Goal: Information Seeking & Learning: Check status

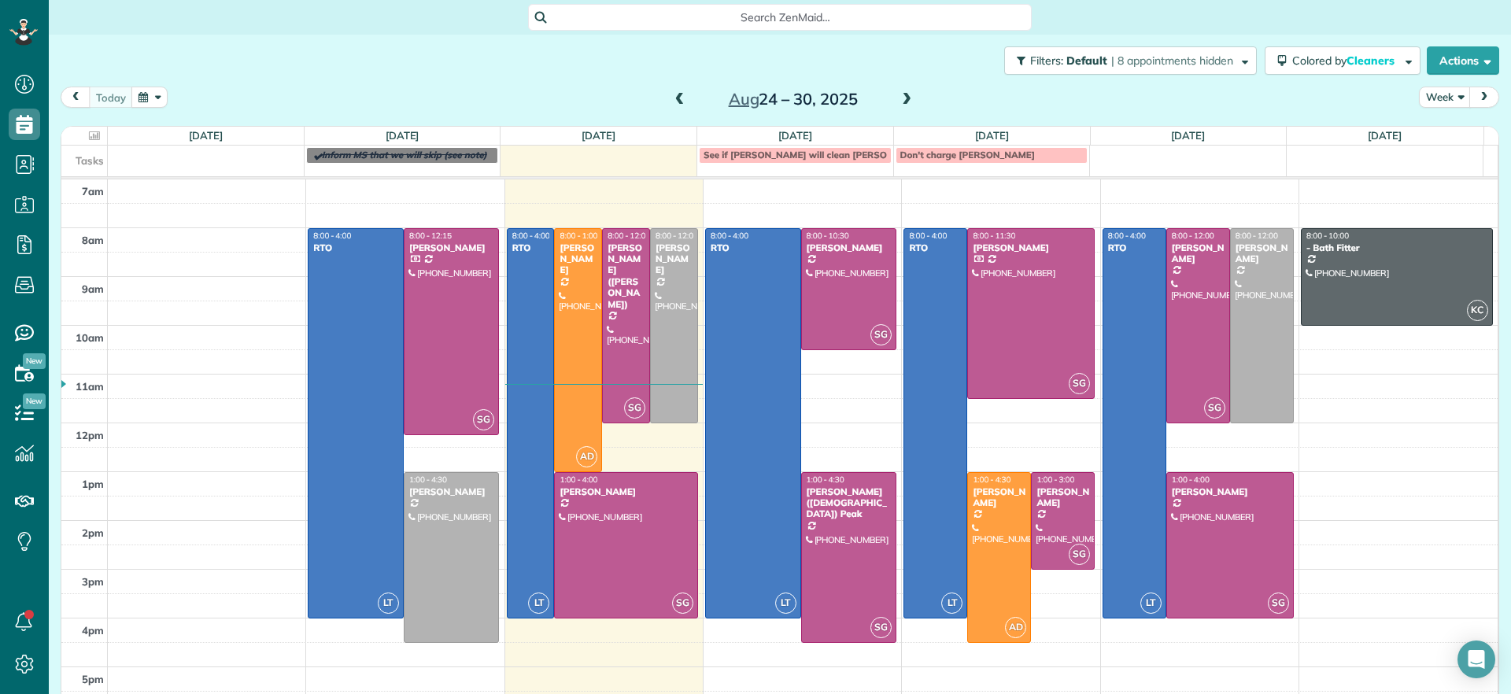
scroll to position [7, 7]
click at [902, 105] on span at bounding box center [906, 100] width 17 height 14
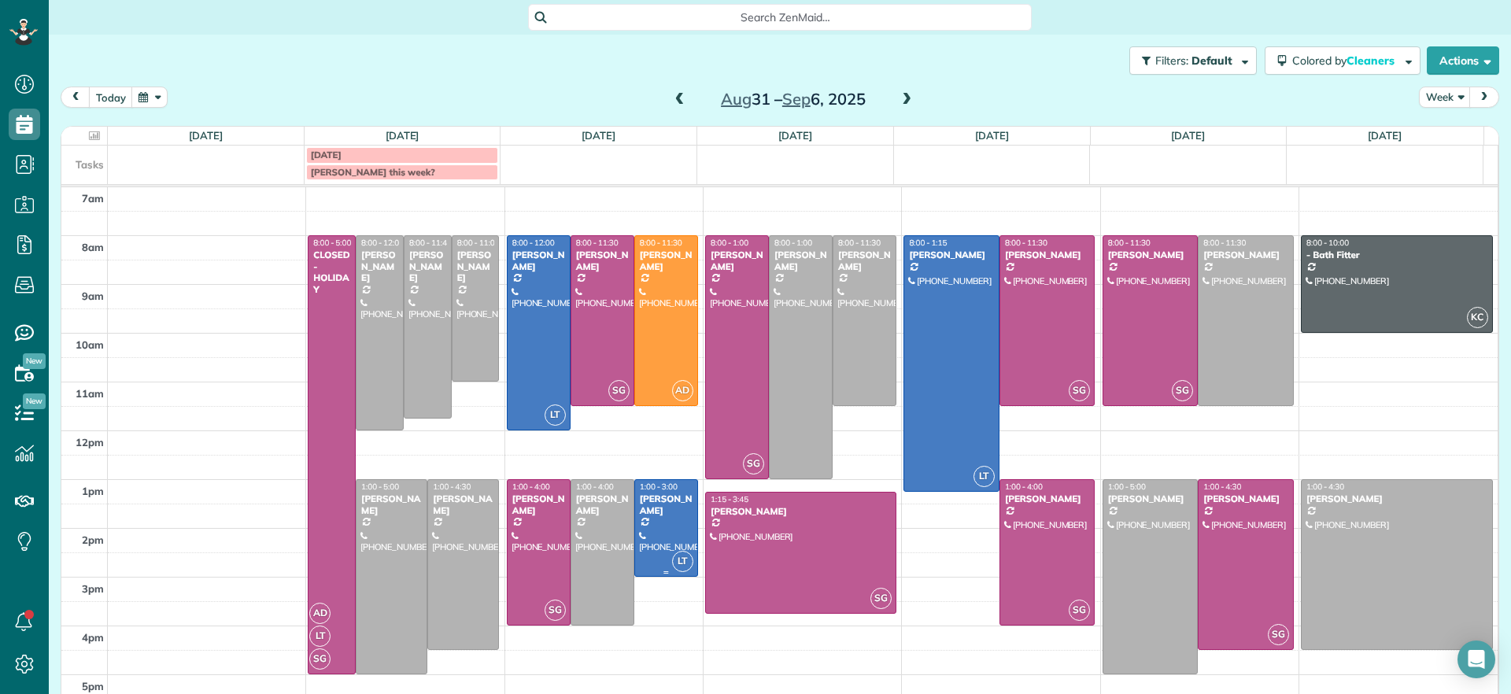
click at [651, 536] on div at bounding box center [666, 528] width 62 height 96
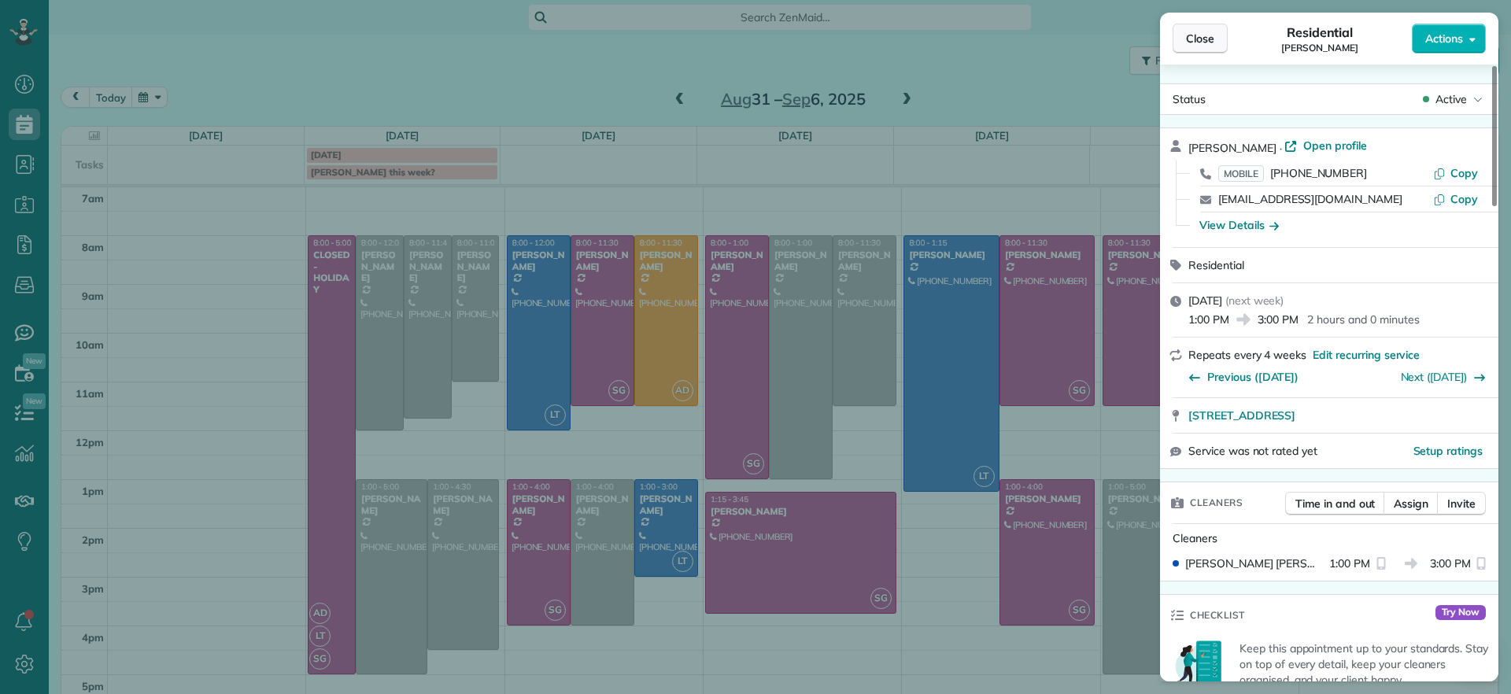
click at [1200, 25] on button "Close" at bounding box center [1199, 39] width 55 height 30
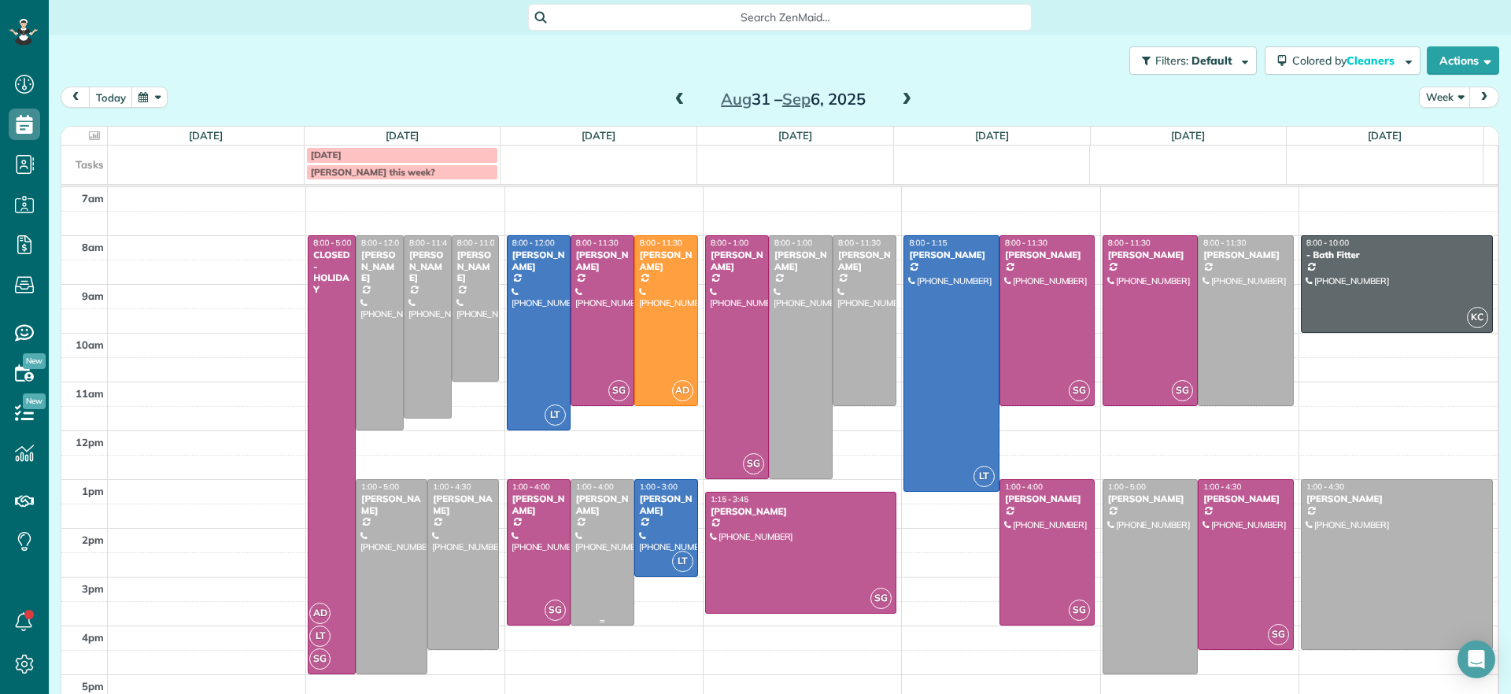
click at [621, 512] on div at bounding box center [602, 552] width 62 height 145
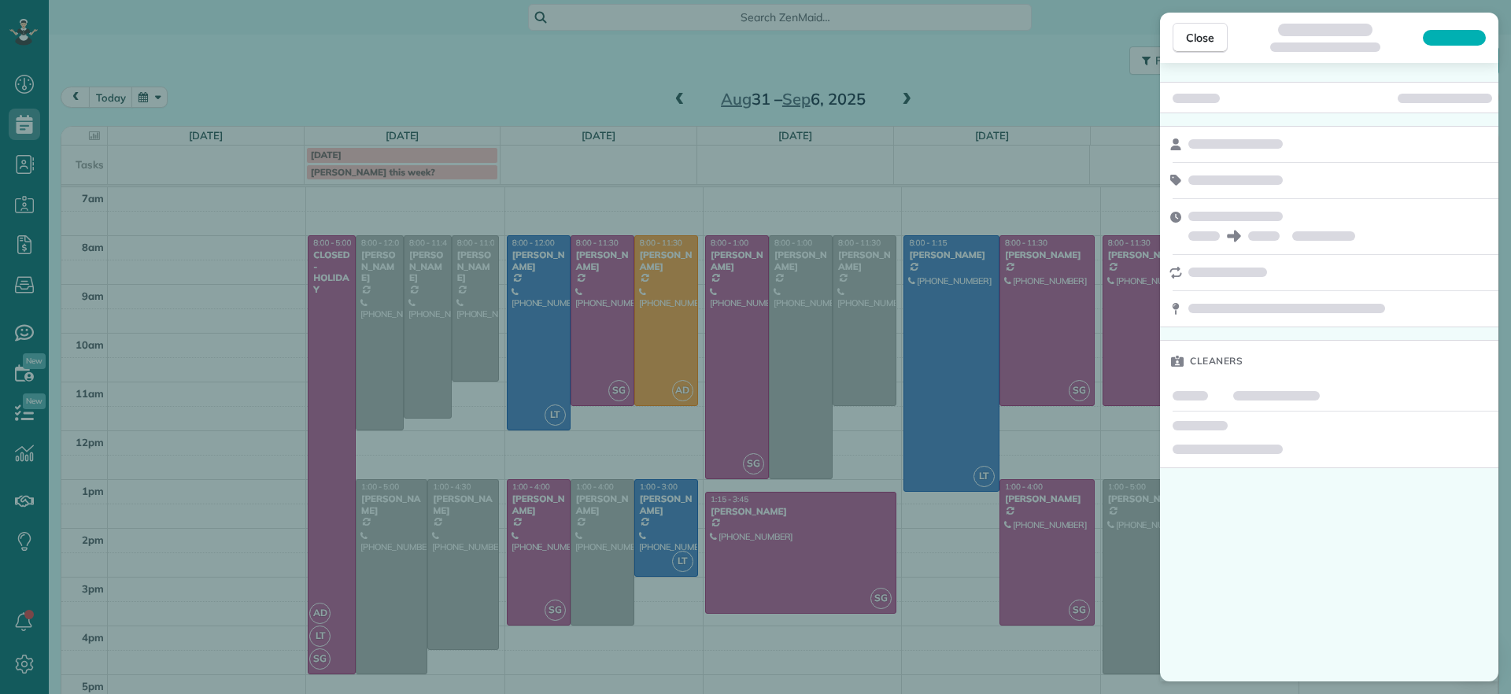
click at [651, 504] on div "Close Cleaners" at bounding box center [755, 347] width 1511 height 694
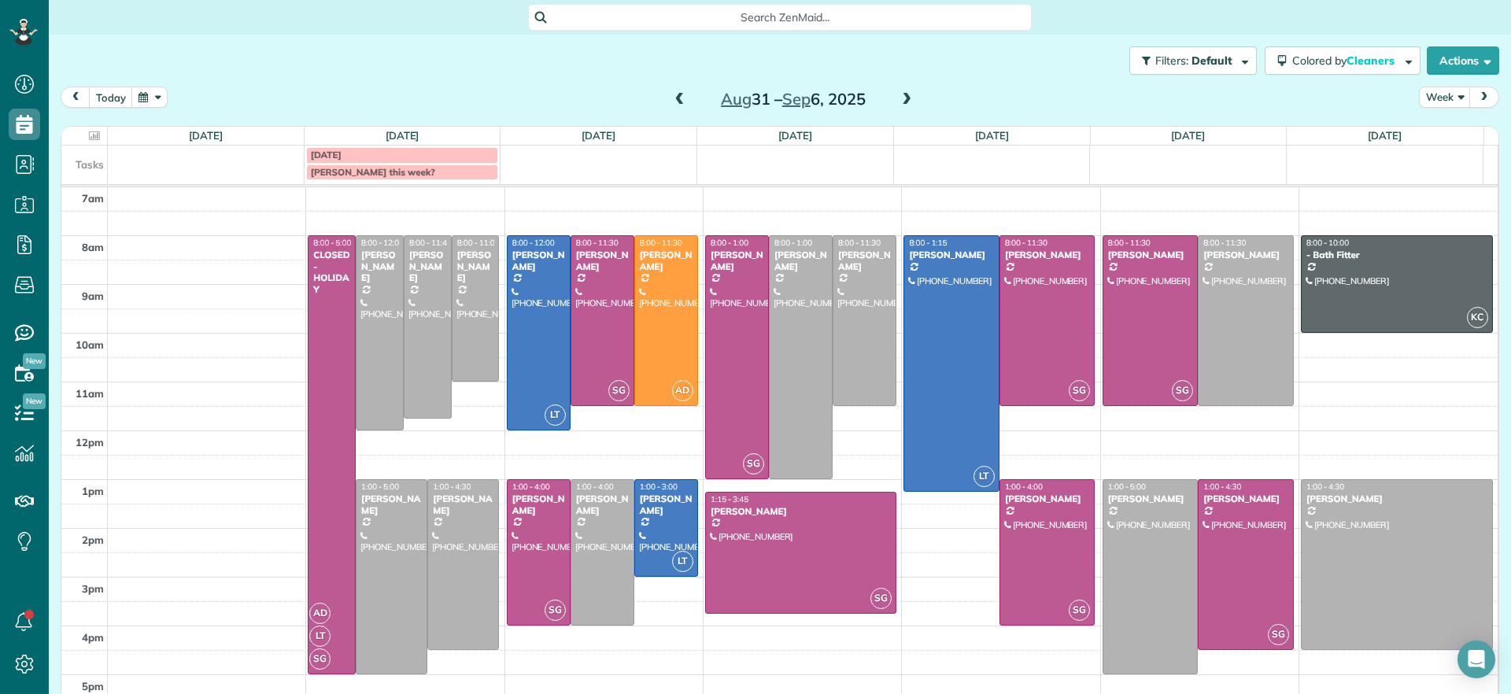
click at [654, 510] on div "[PERSON_NAME]" at bounding box center [666, 504] width 54 height 23
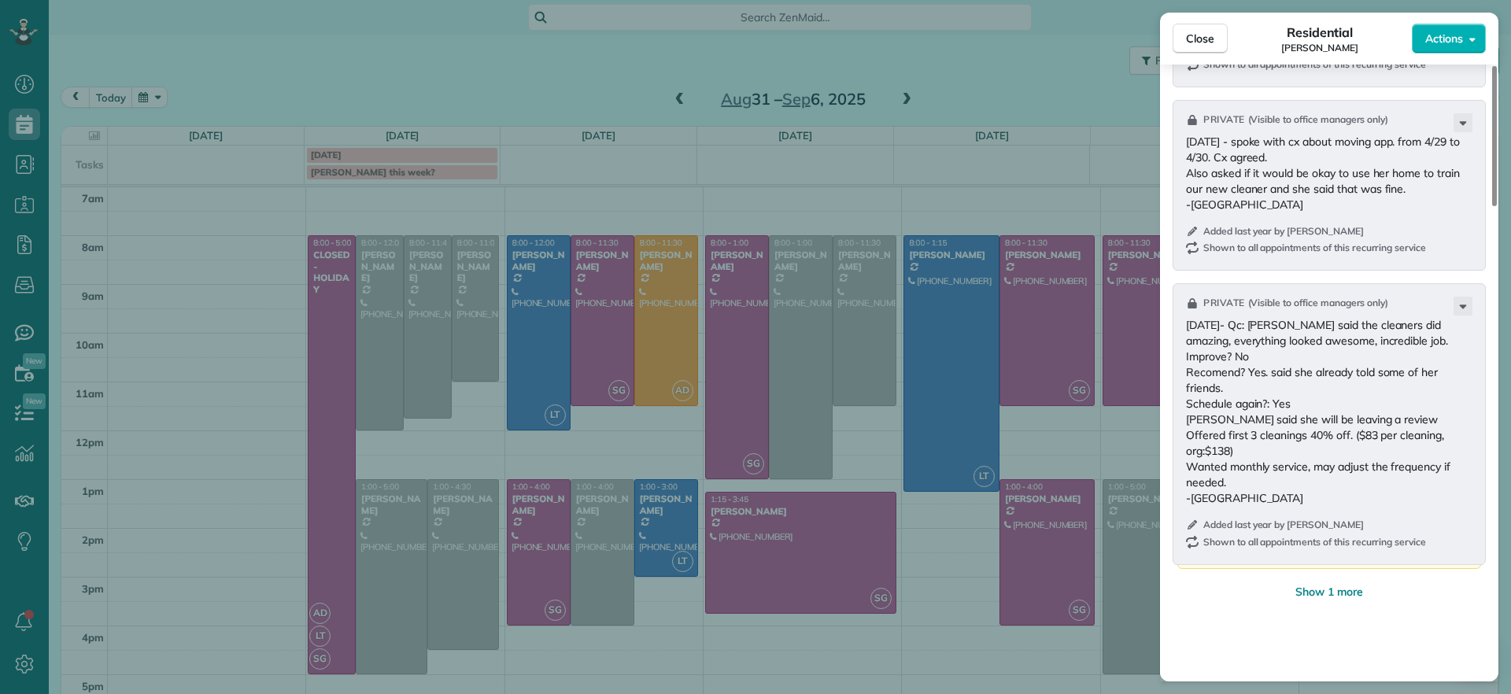
scroll to position [1578, 0]
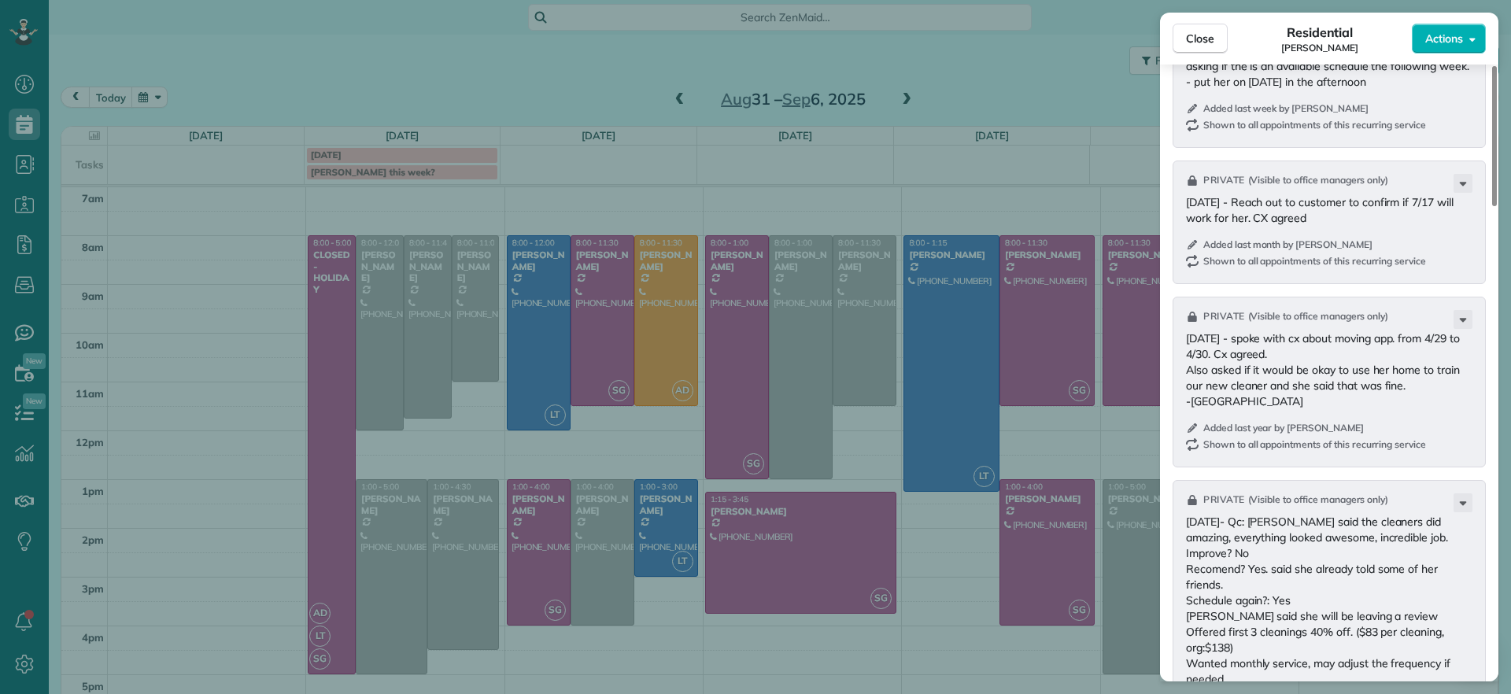
click at [675, 104] on div "Close Residential [PERSON_NAME] Actions Status Active [PERSON_NAME] · Open prof…" at bounding box center [755, 347] width 1511 height 694
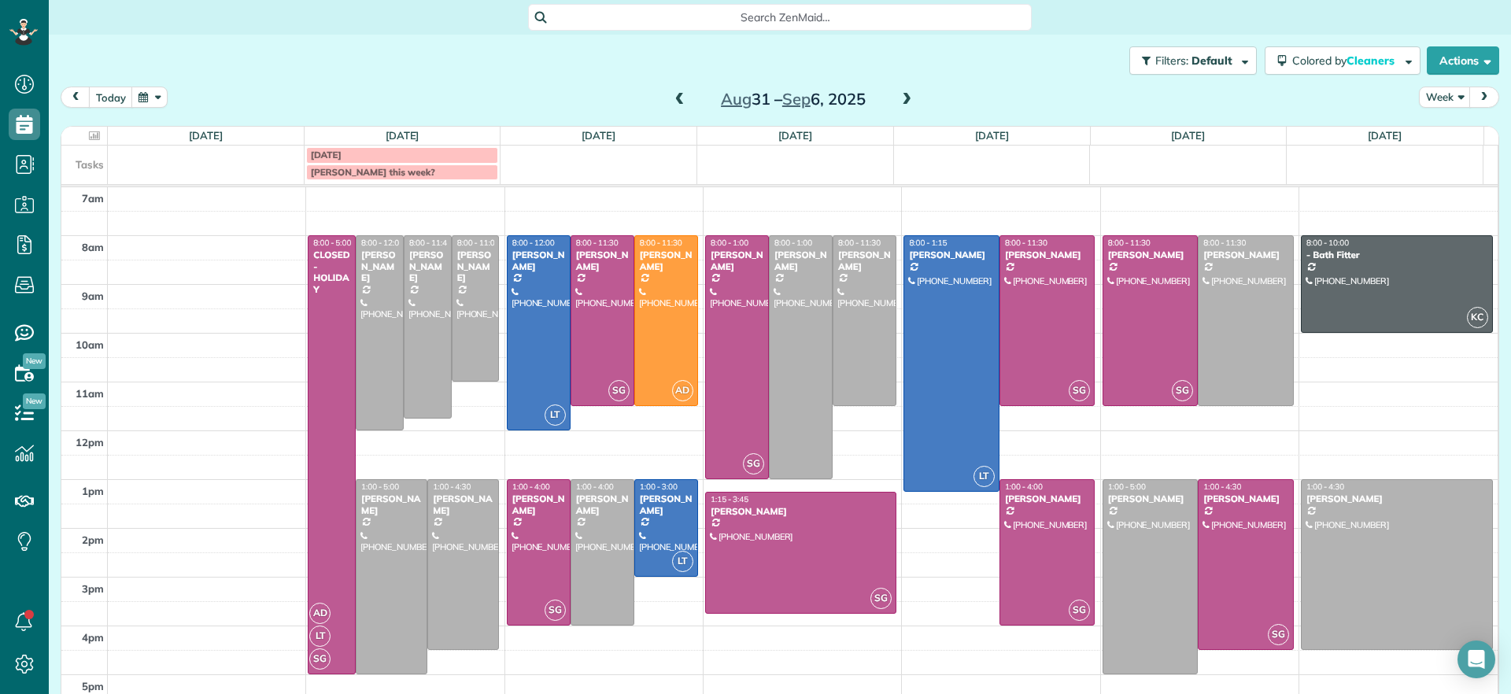
click at [675, 104] on span at bounding box center [679, 100] width 17 height 14
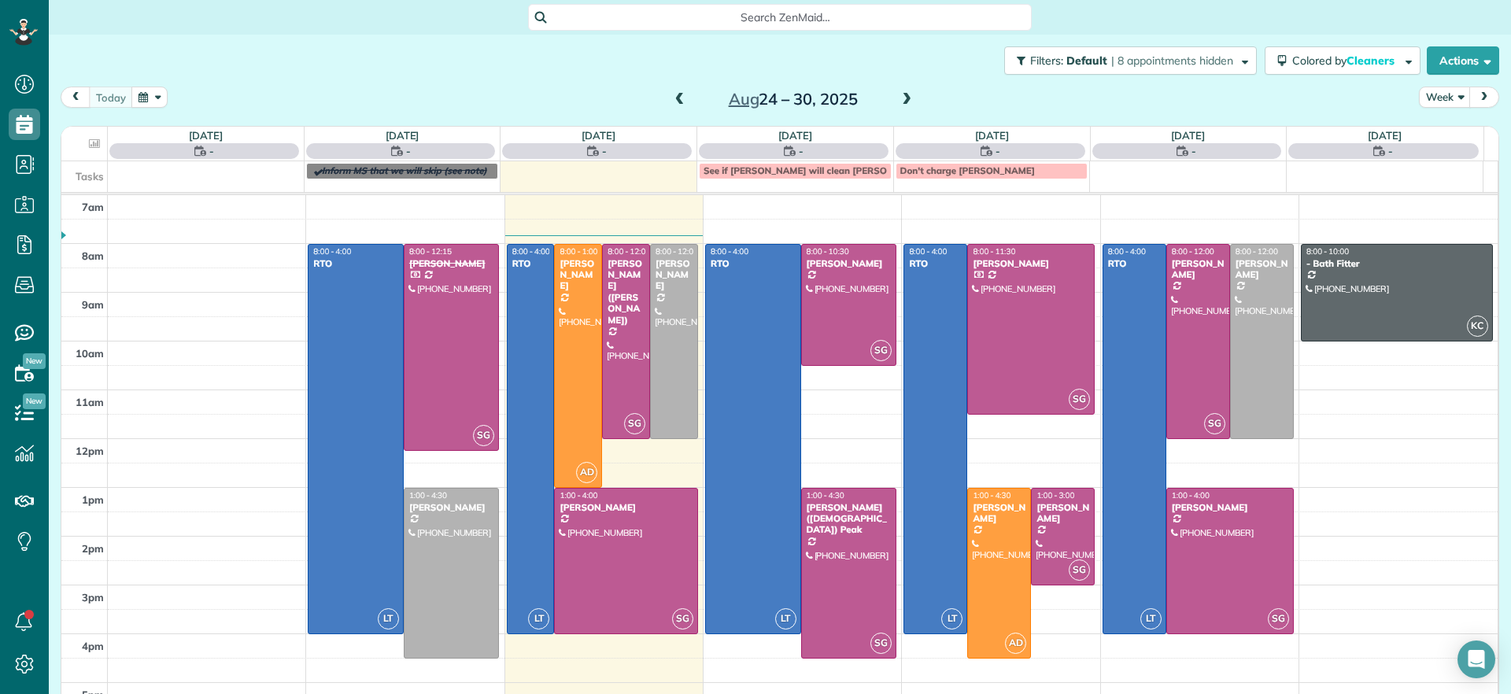
click at [898, 98] on span at bounding box center [906, 100] width 17 height 14
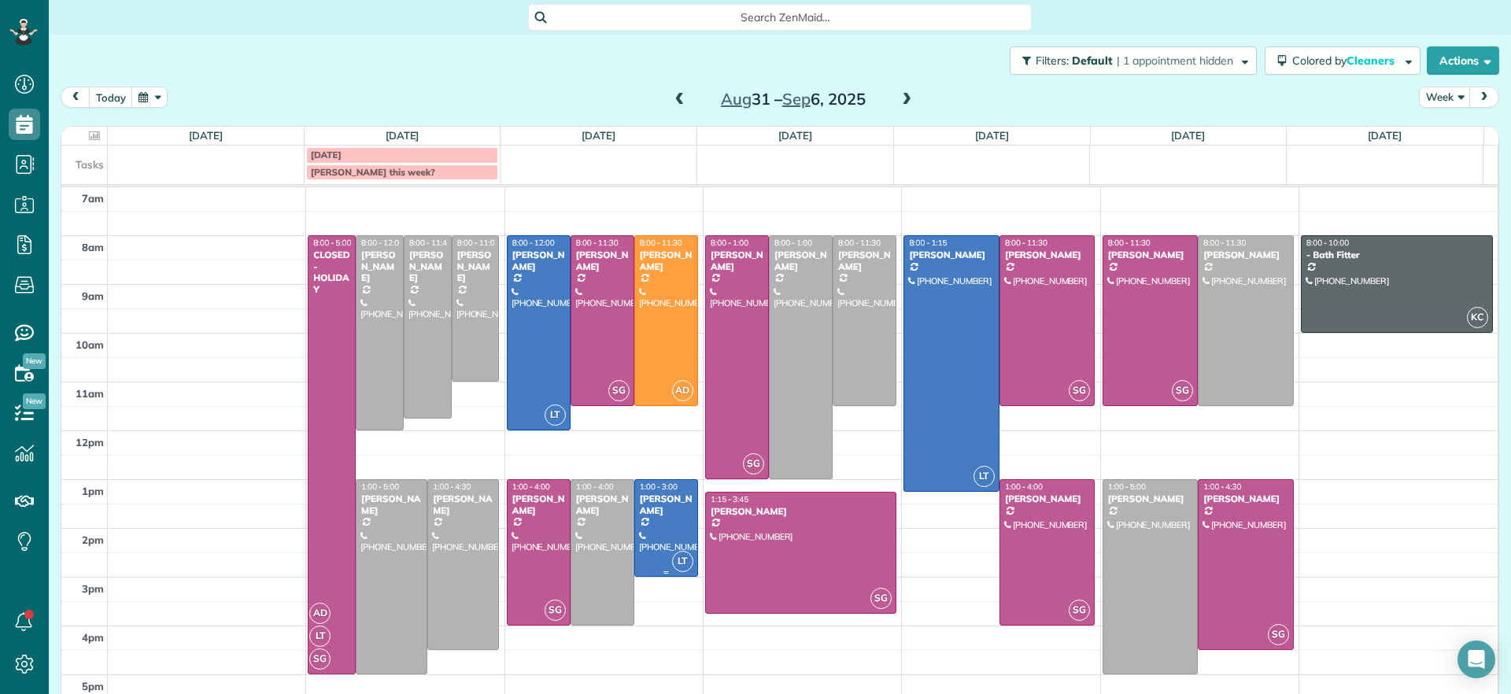
click at [645, 534] on div at bounding box center [666, 528] width 62 height 96
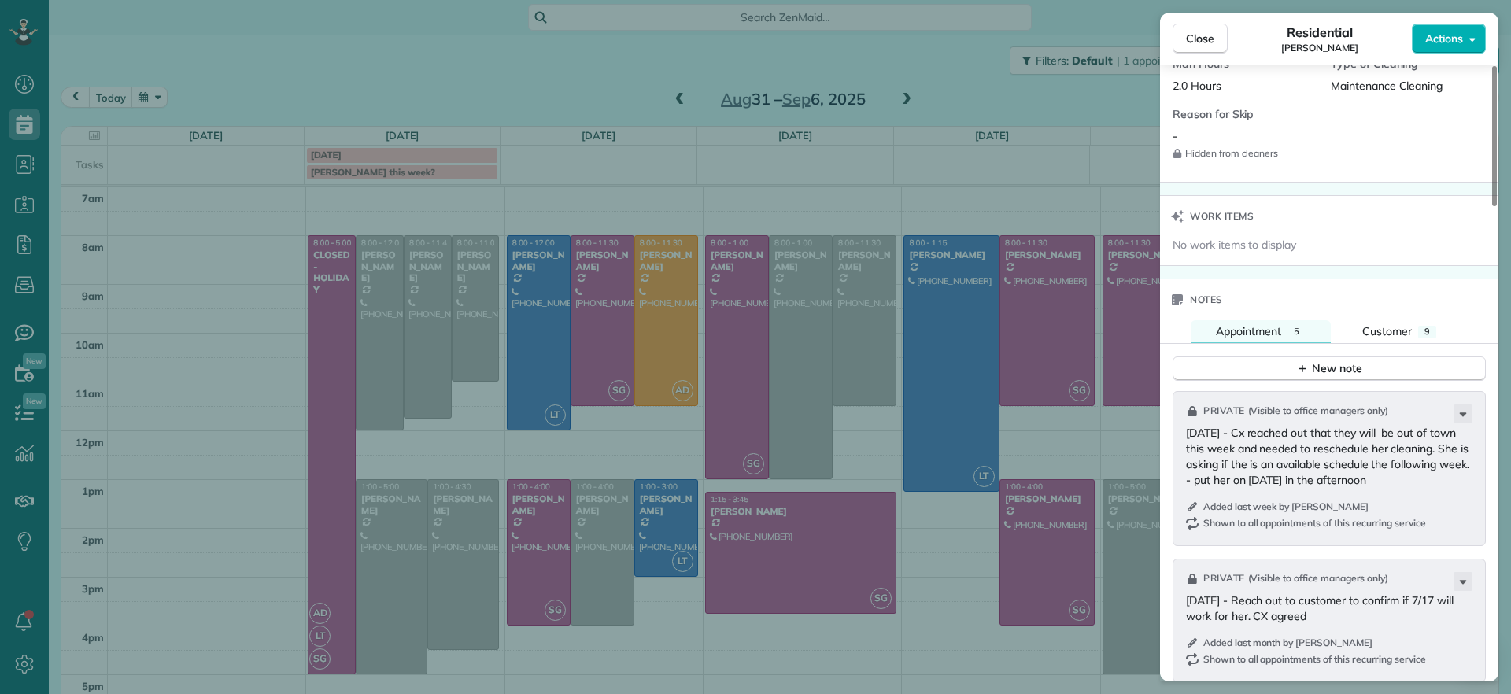
scroll to position [1279, 0]
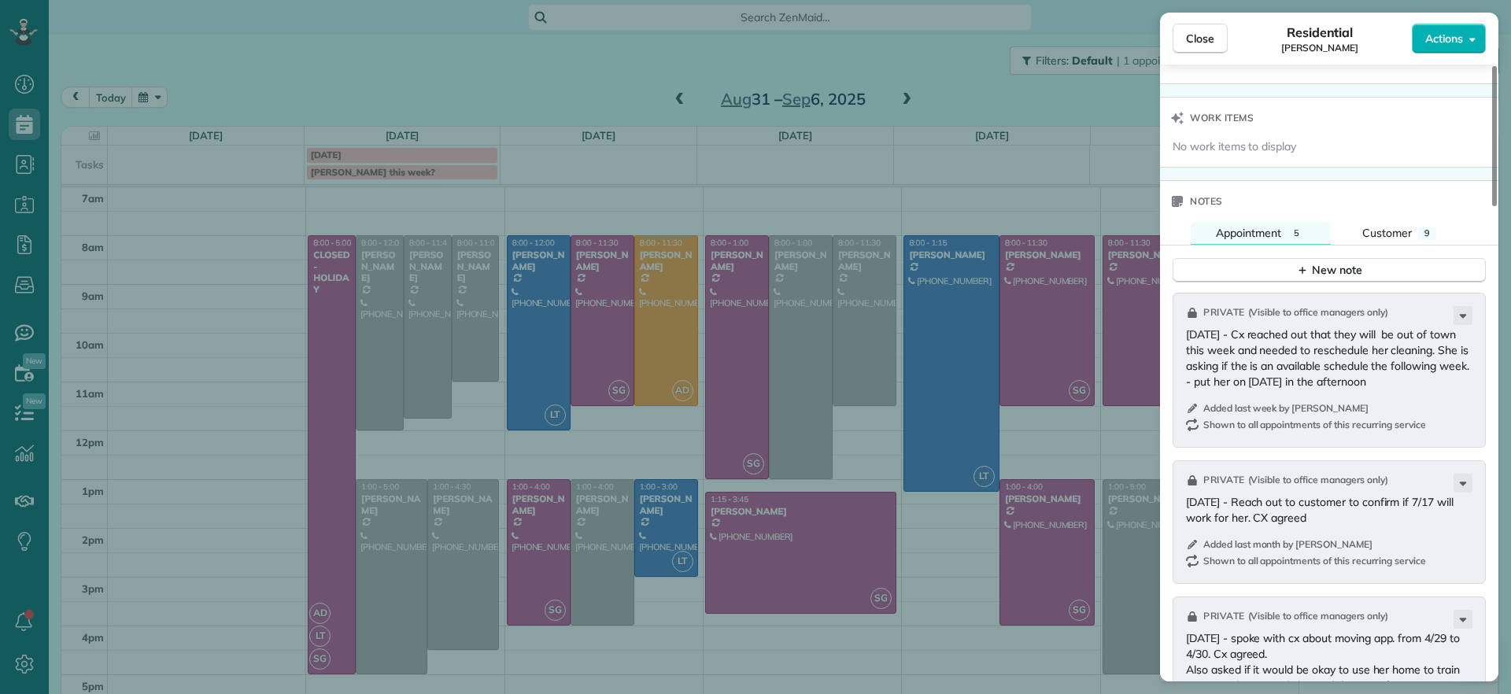
click at [1404, 378] on p "[DATE] - Cx reached out that they will be out of town this week and needed to r…" at bounding box center [1331, 358] width 290 height 63
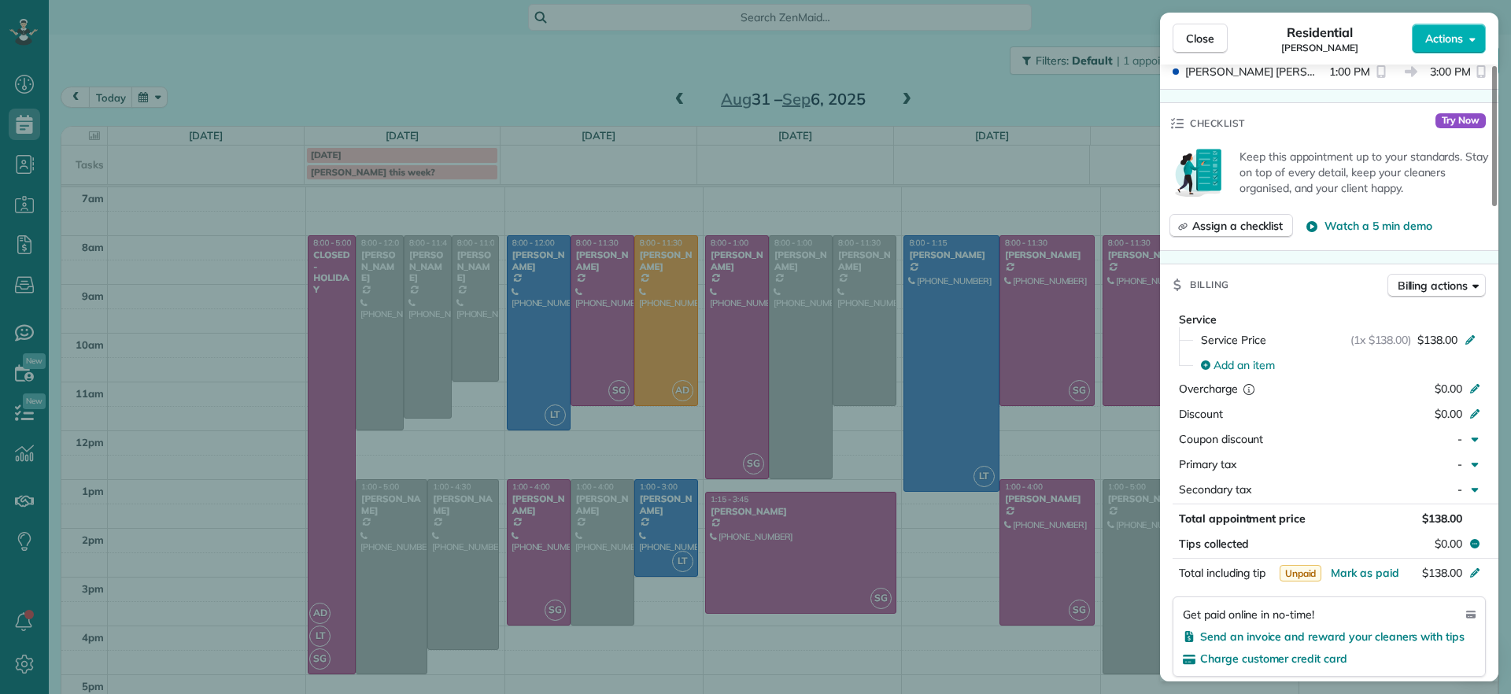
scroll to position [0, 0]
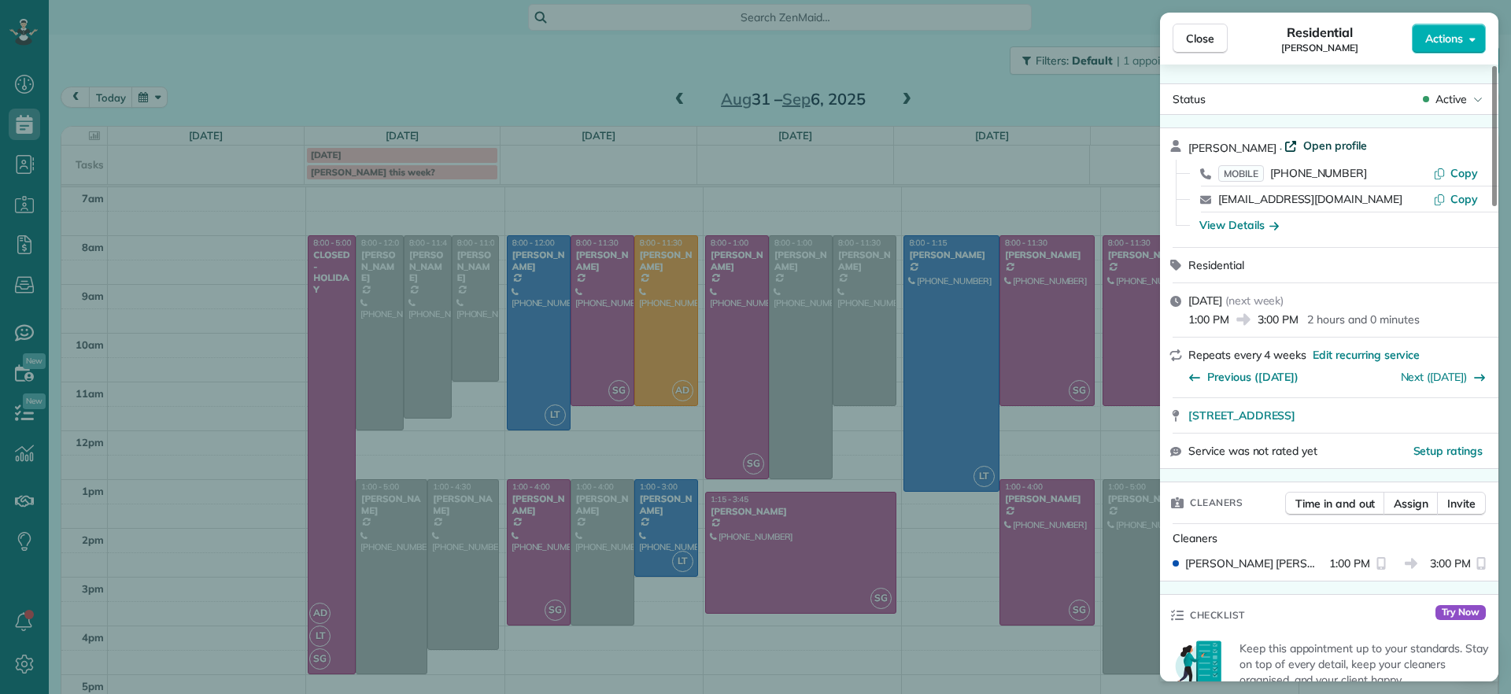
click at [1311, 147] on span "Open profile" at bounding box center [1335, 146] width 64 height 16
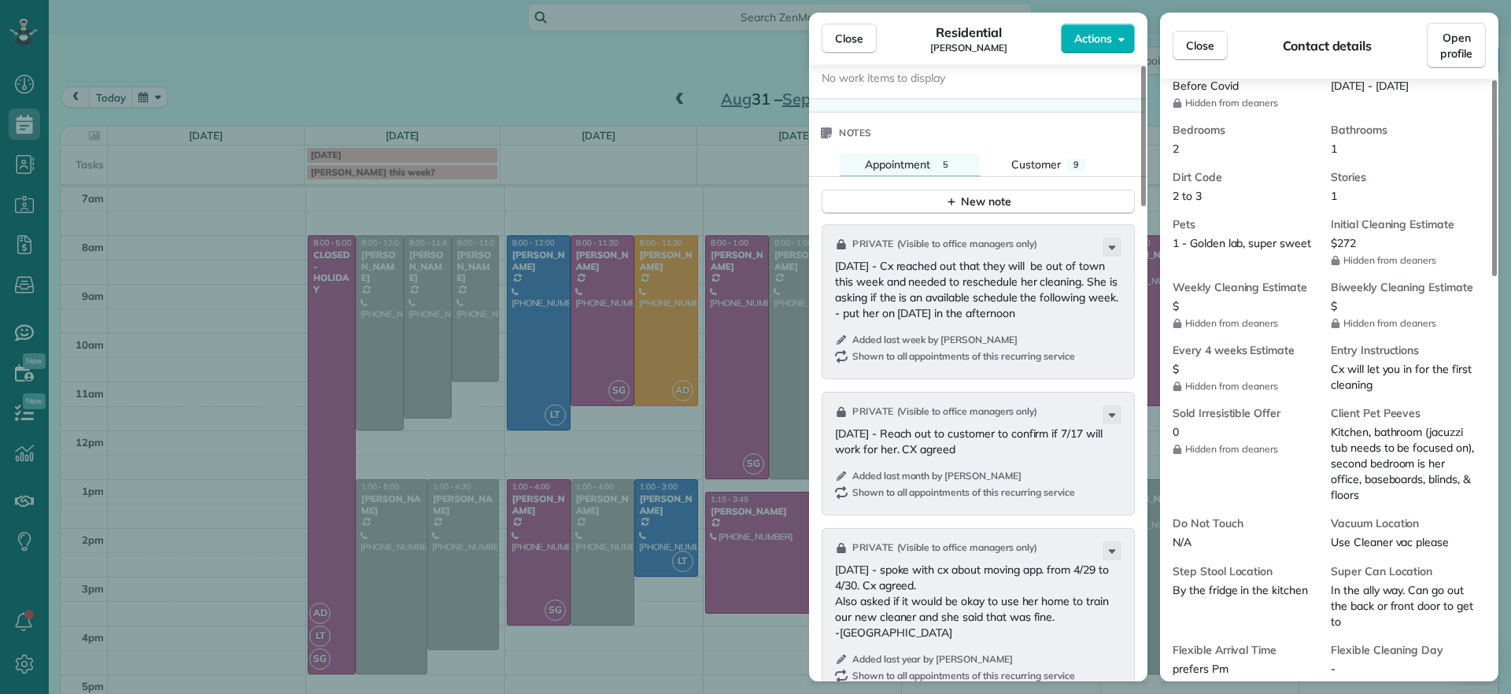
scroll to position [1382, 0]
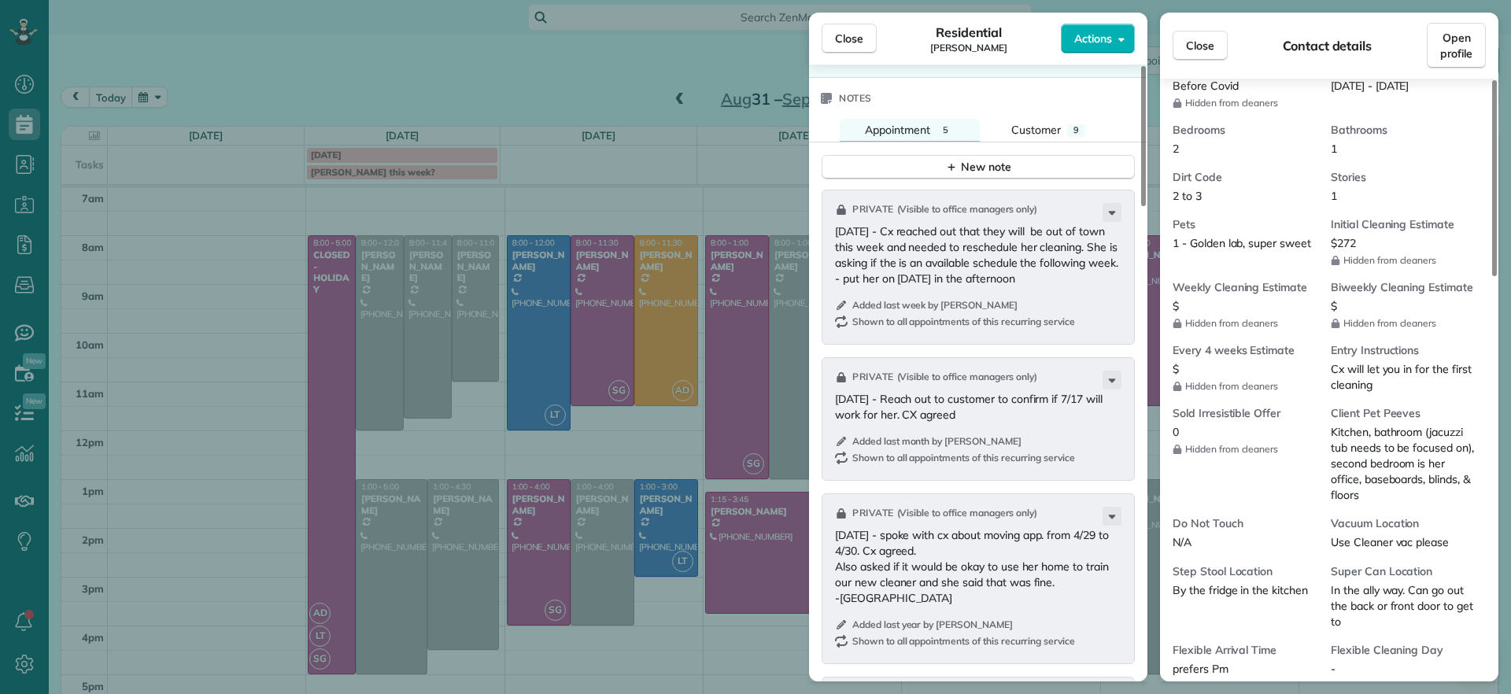
click at [554, 88] on div "Close Residential [PERSON_NAME] Actions Status Active [PERSON_NAME] · Open prof…" at bounding box center [755, 347] width 1511 height 694
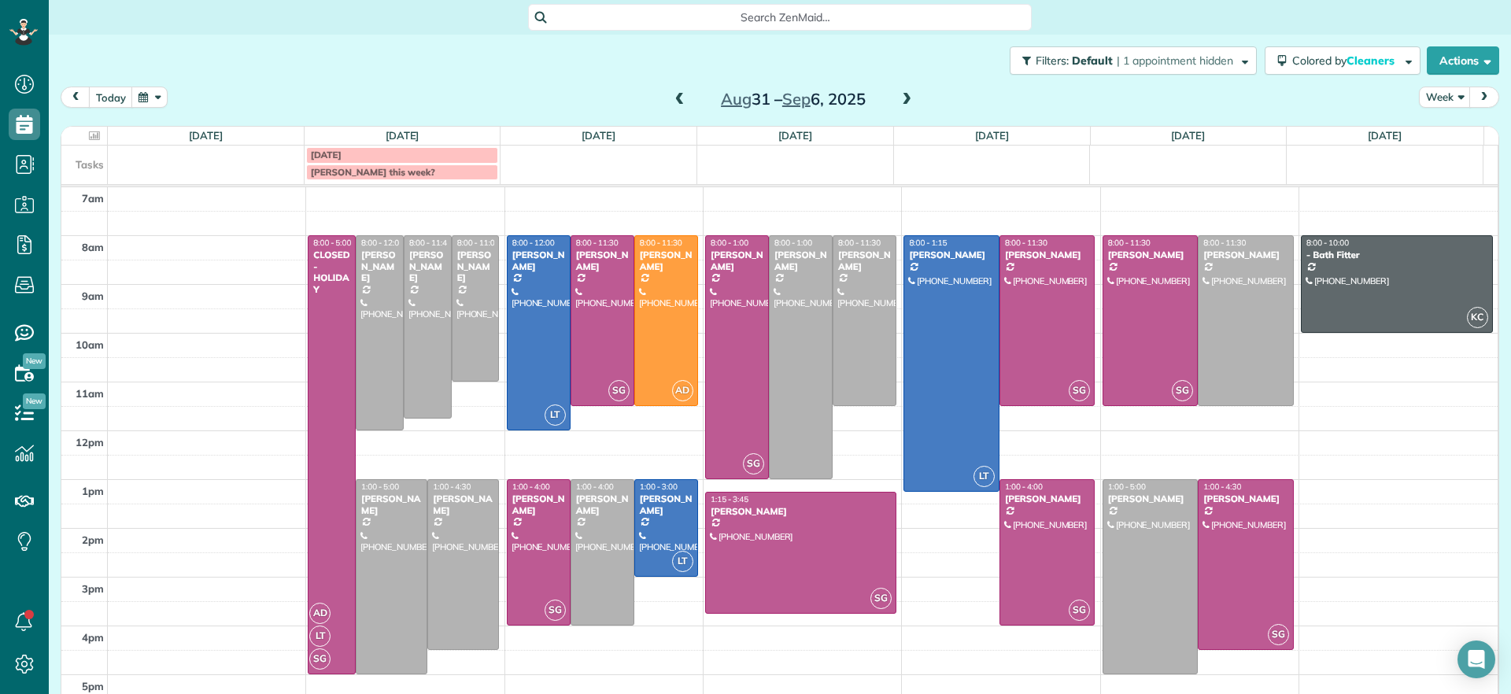
click at [675, 98] on span at bounding box center [679, 100] width 17 height 14
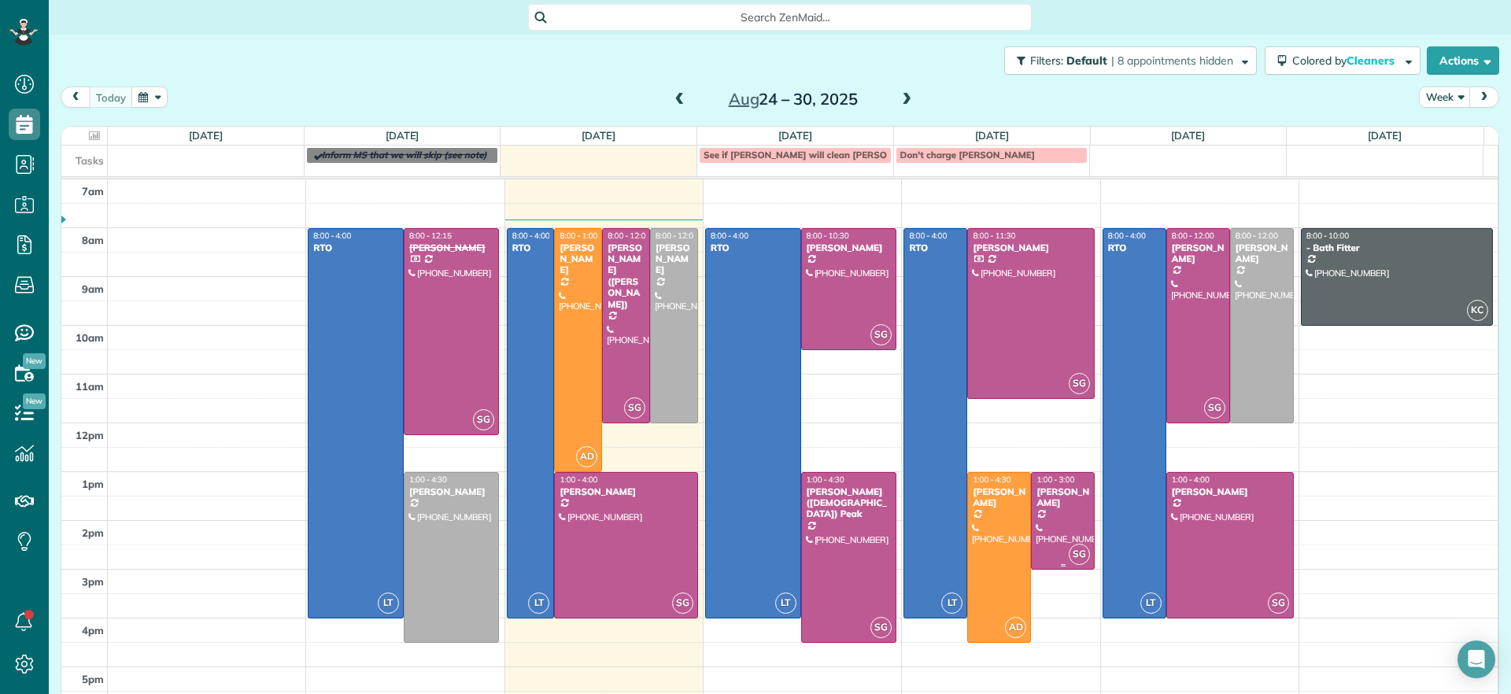
click at [1045, 527] on div at bounding box center [1062, 521] width 62 height 96
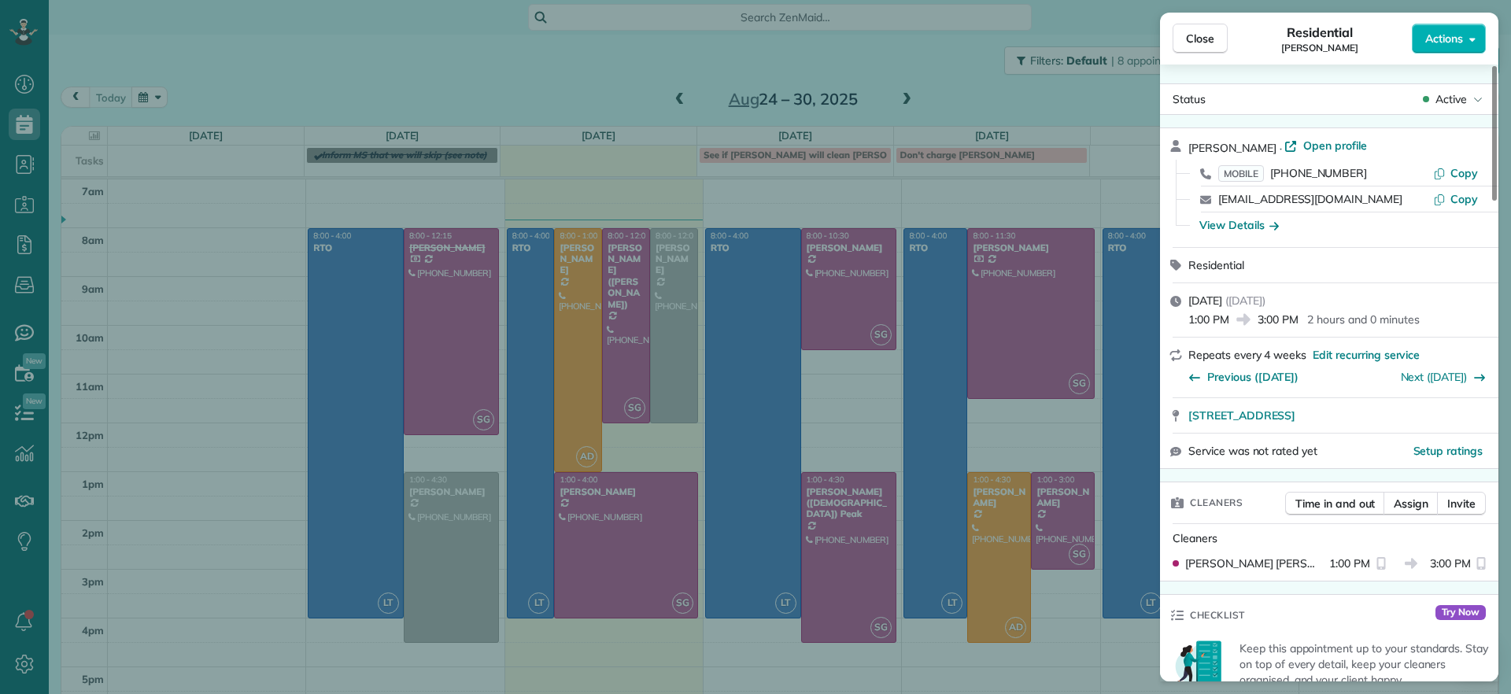
click at [618, 98] on div "Close Residential [PERSON_NAME] Actions Status Active [PERSON_NAME] · Open prof…" at bounding box center [755, 347] width 1511 height 694
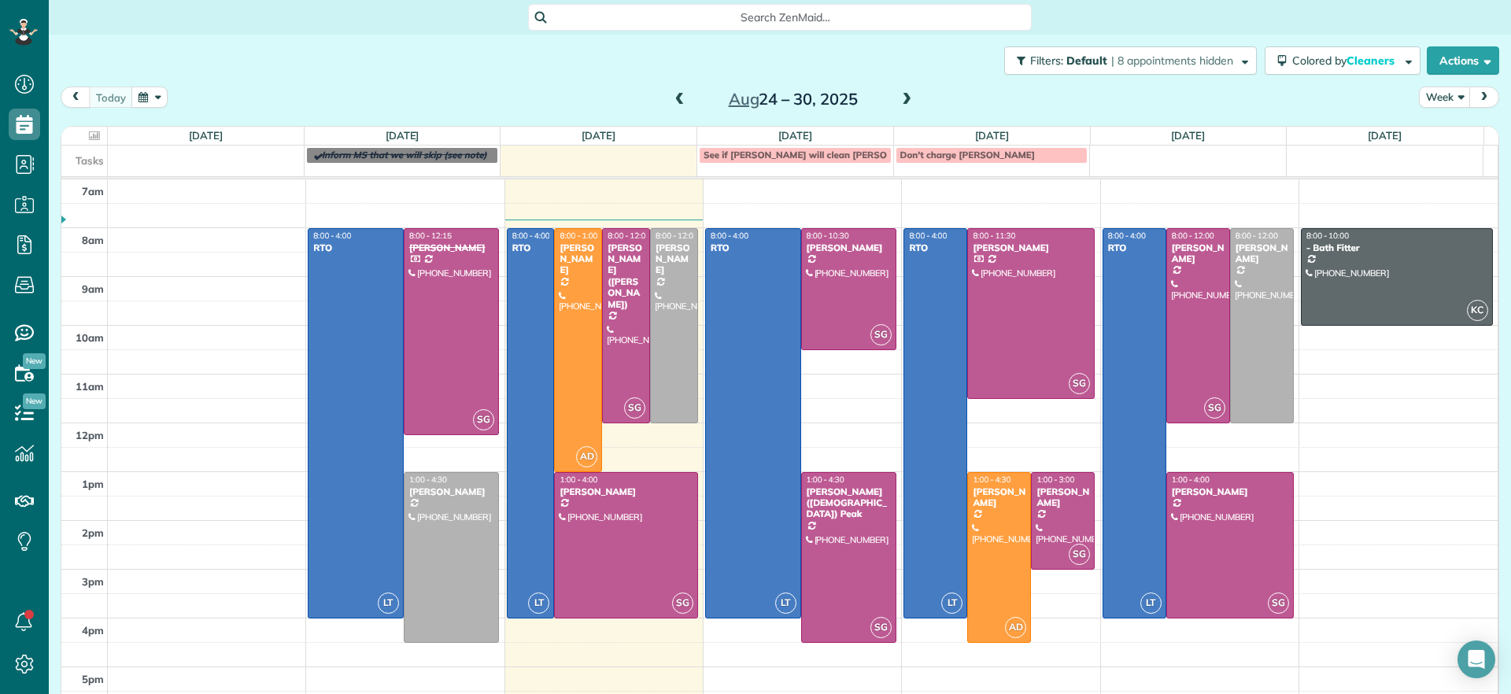
click at [898, 93] on span at bounding box center [906, 100] width 17 height 14
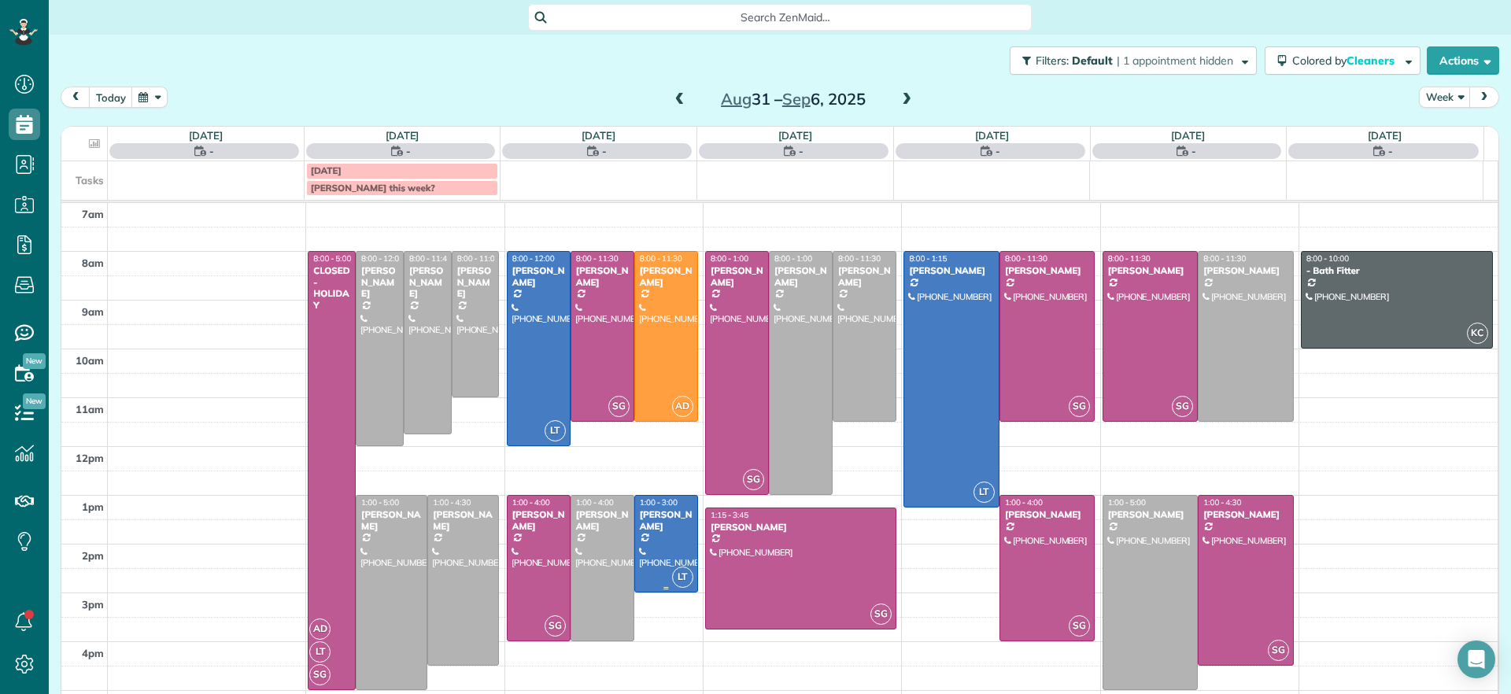
click at [664, 533] on div at bounding box center [666, 544] width 62 height 96
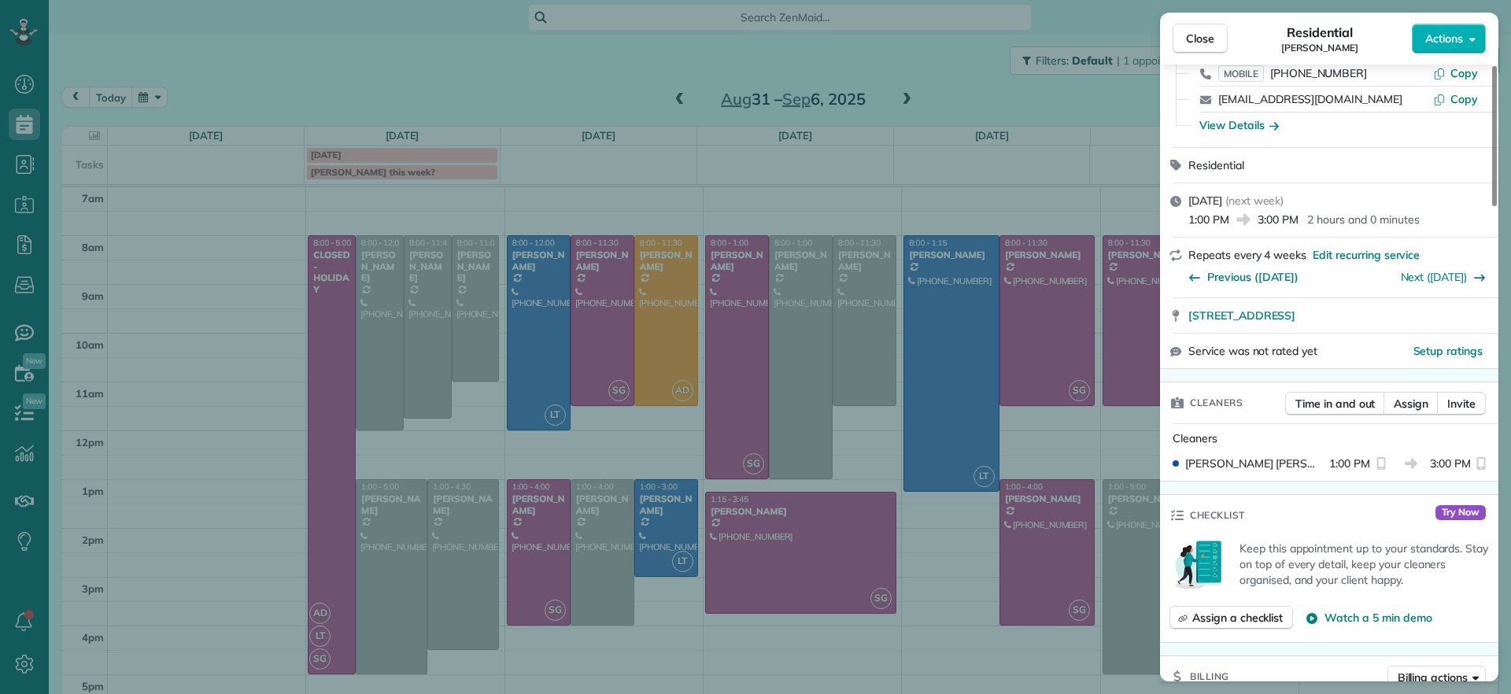
scroll to position [200, 0]
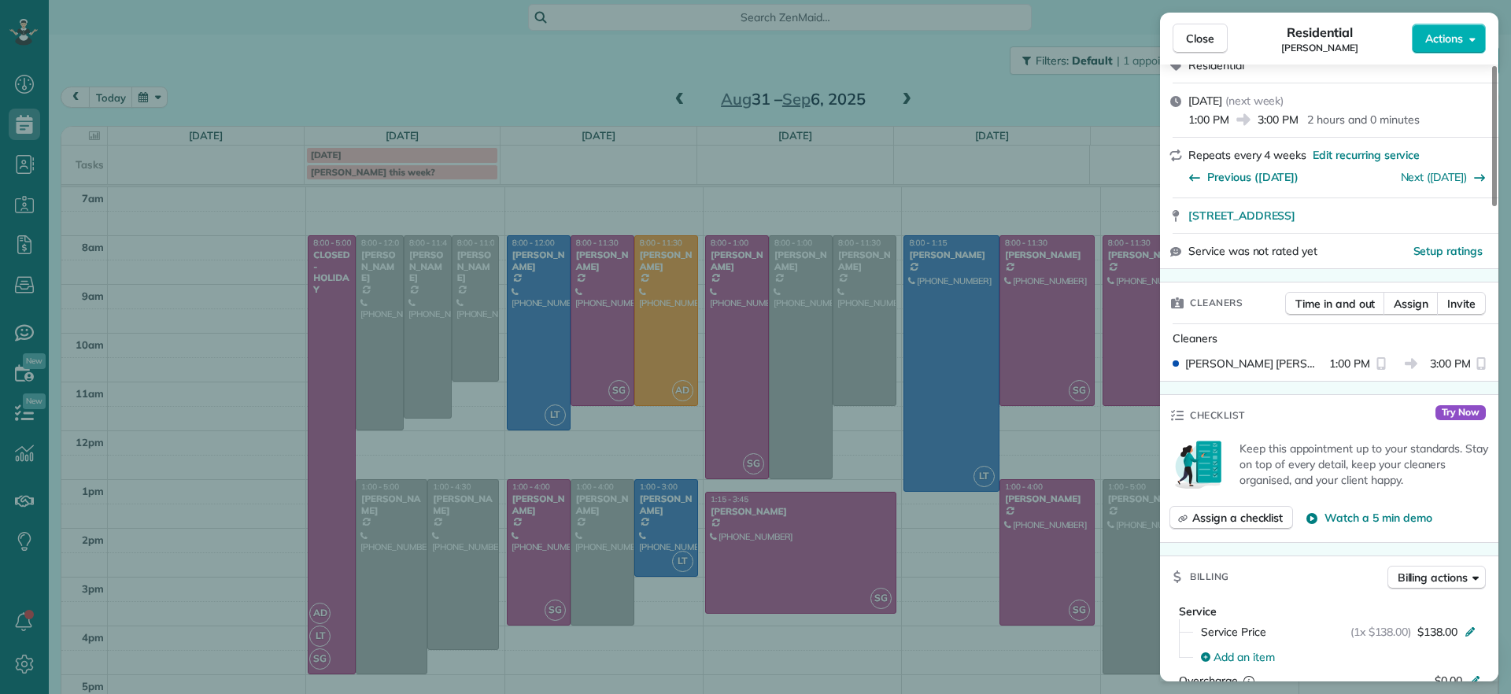
click at [615, 78] on div "Close Residential [PERSON_NAME] Actions Status Active [PERSON_NAME] · Open prof…" at bounding box center [755, 347] width 1511 height 694
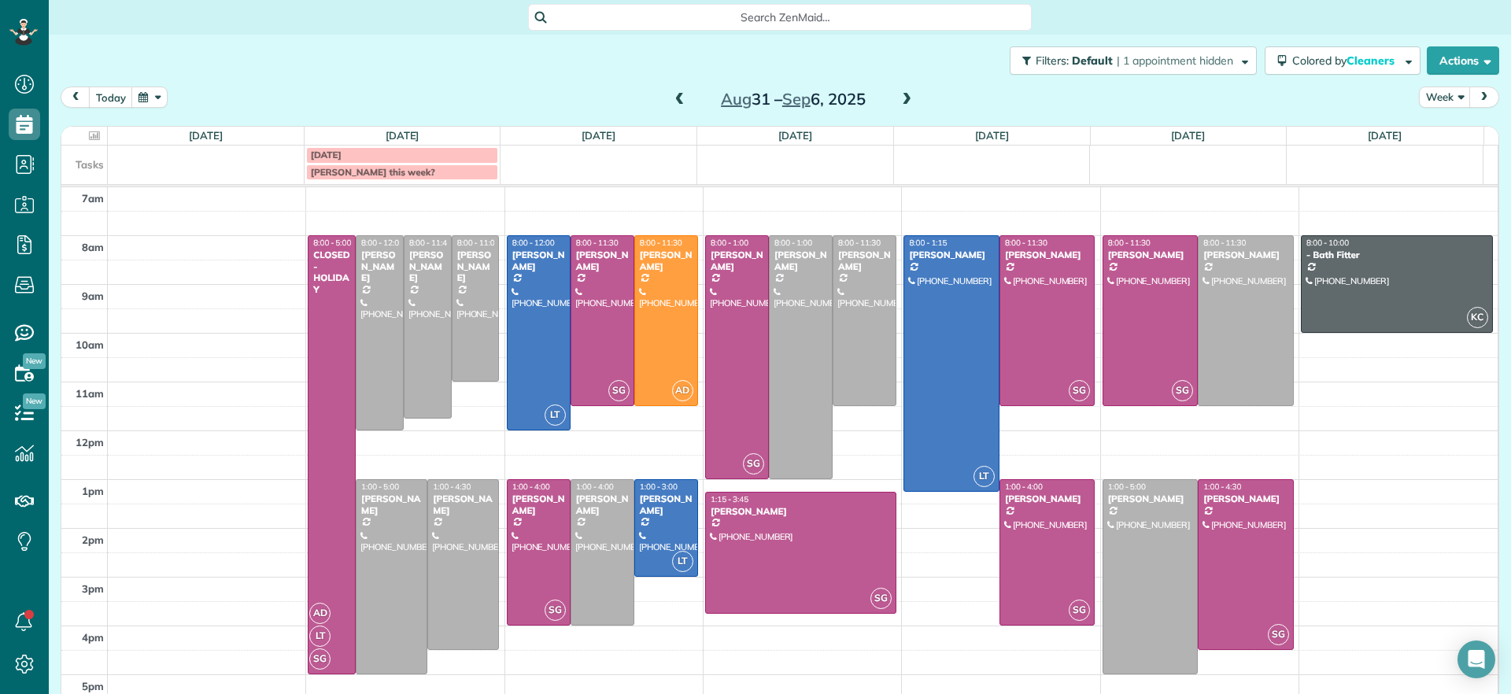
click at [673, 99] on span at bounding box center [679, 100] width 17 height 14
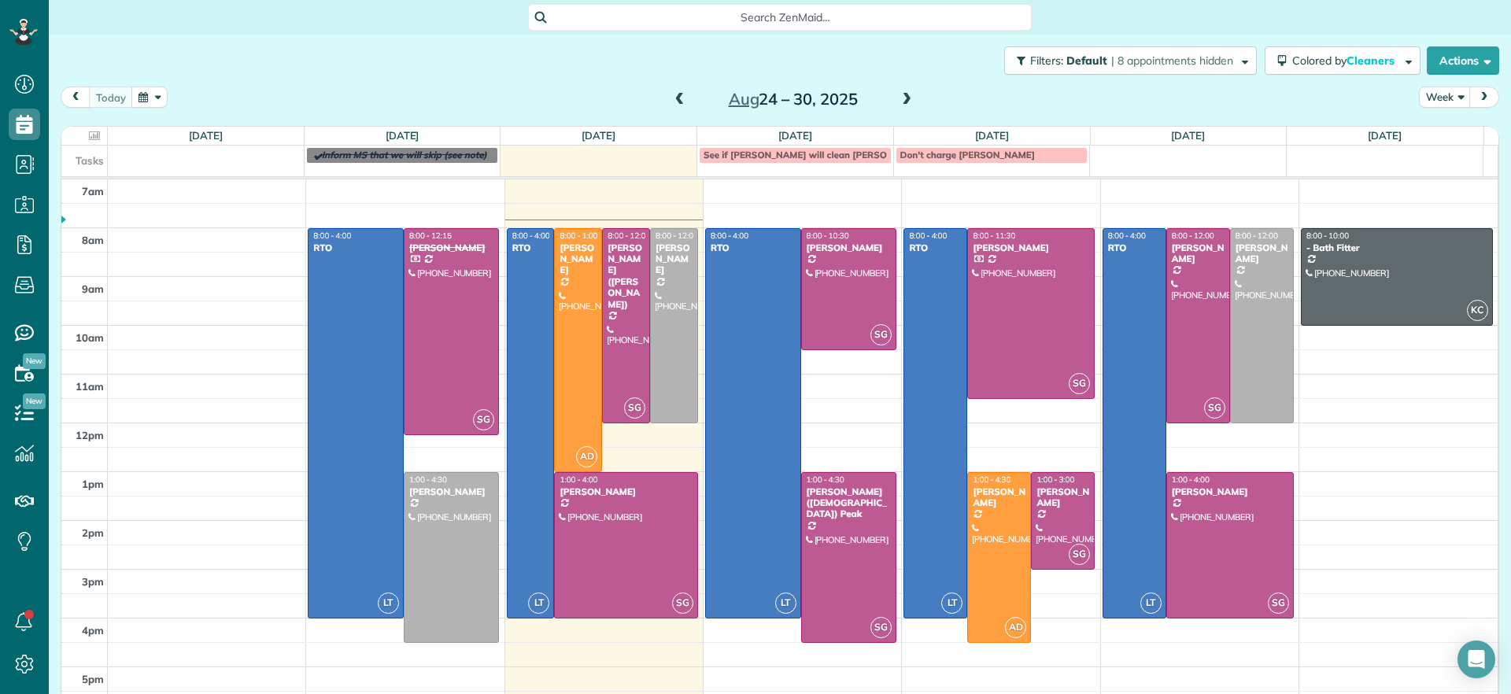
click at [901, 101] on span at bounding box center [906, 100] width 17 height 14
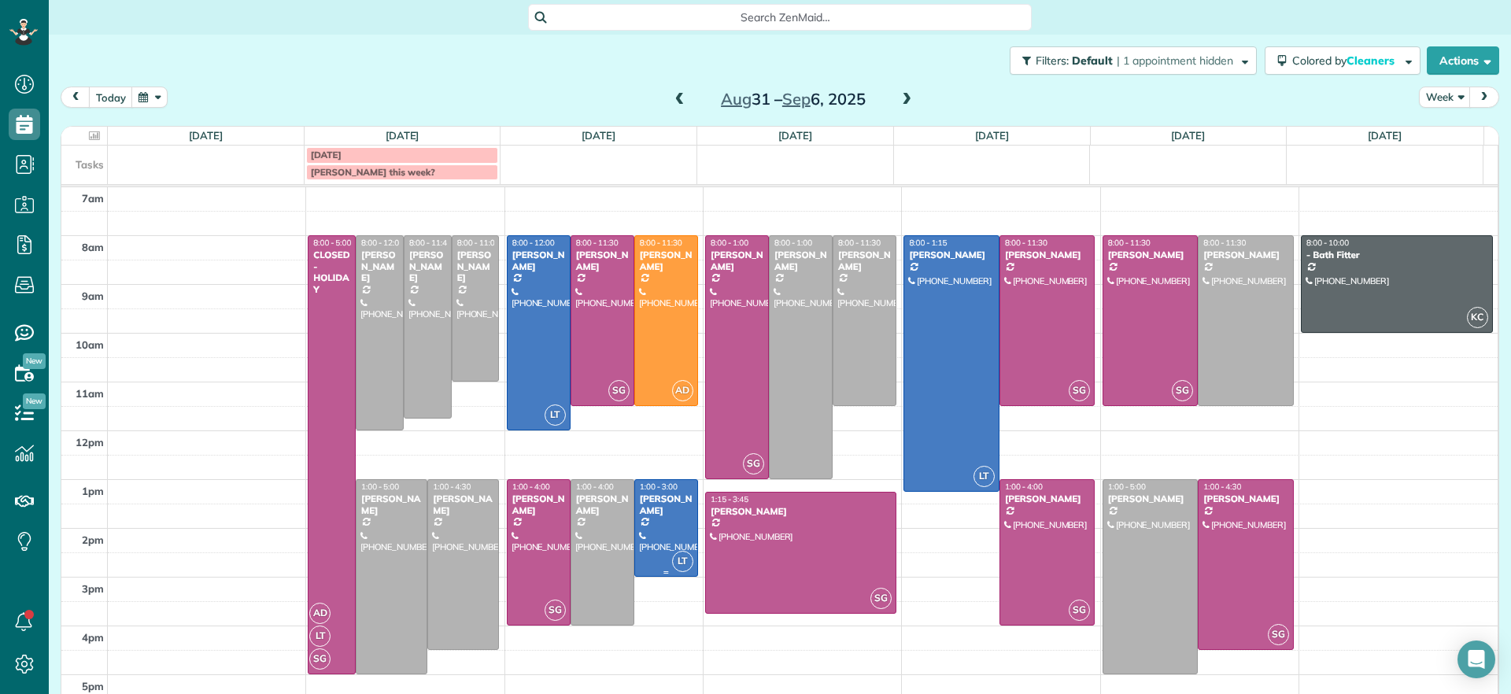
click at [642, 503] on div "[PERSON_NAME]" at bounding box center [666, 504] width 54 height 23
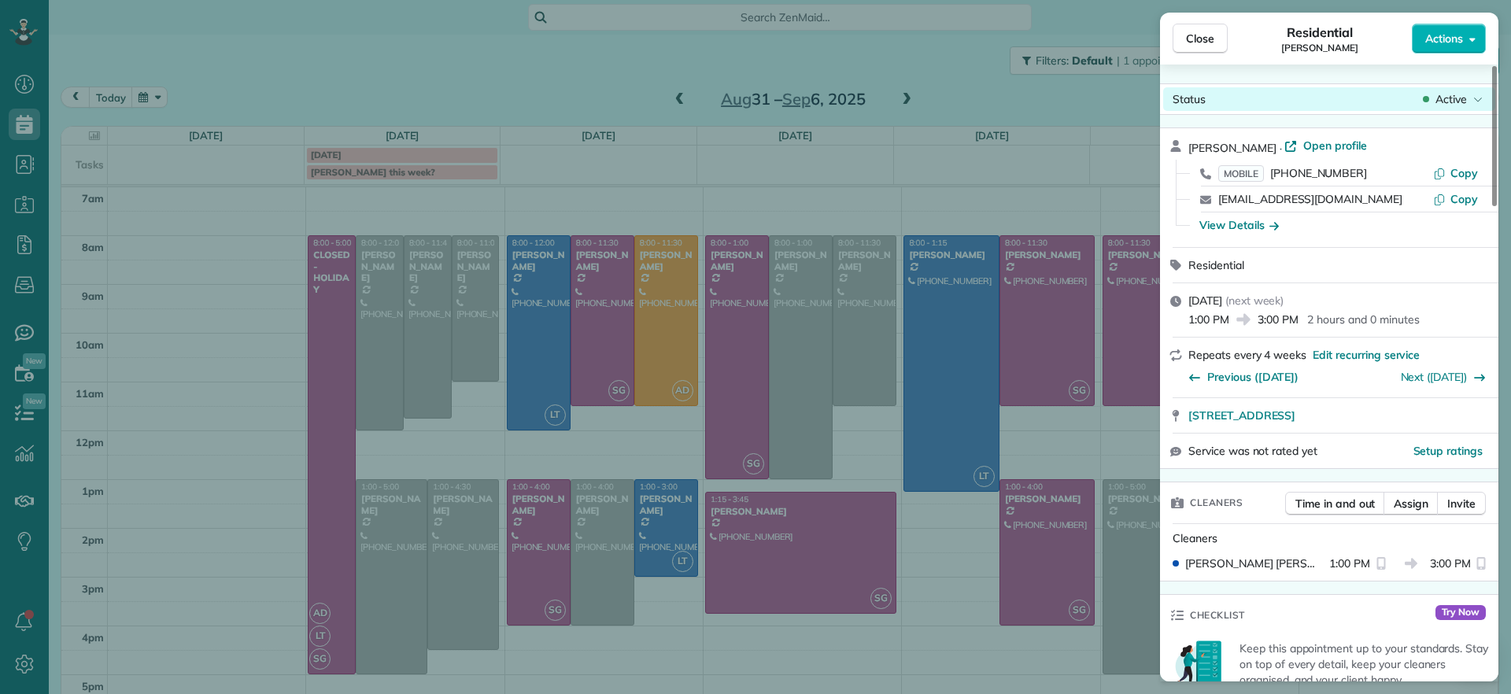
click at [1476, 102] on icon at bounding box center [1477, 99] width 9 height 16
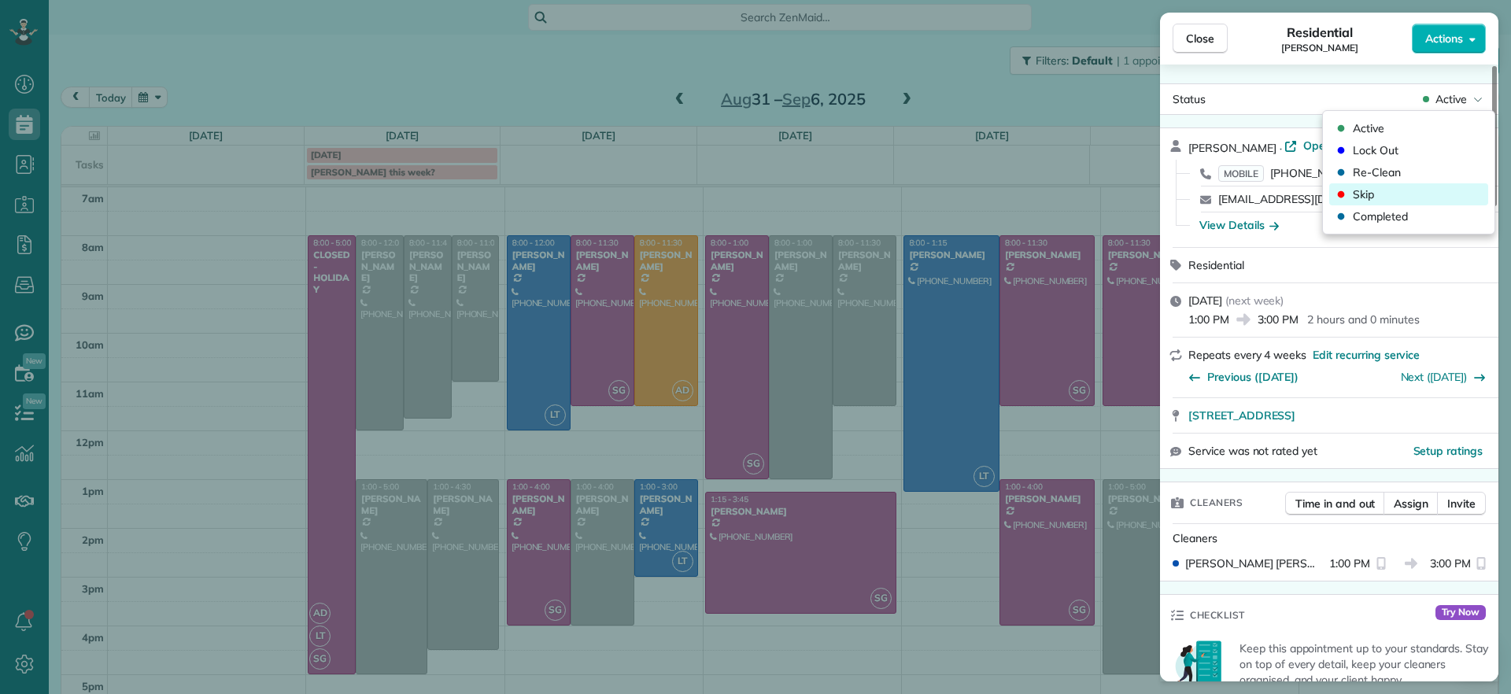
click at [1360, 191] on span "Skip" at bounding box center [1362, 194] width 21 height 16
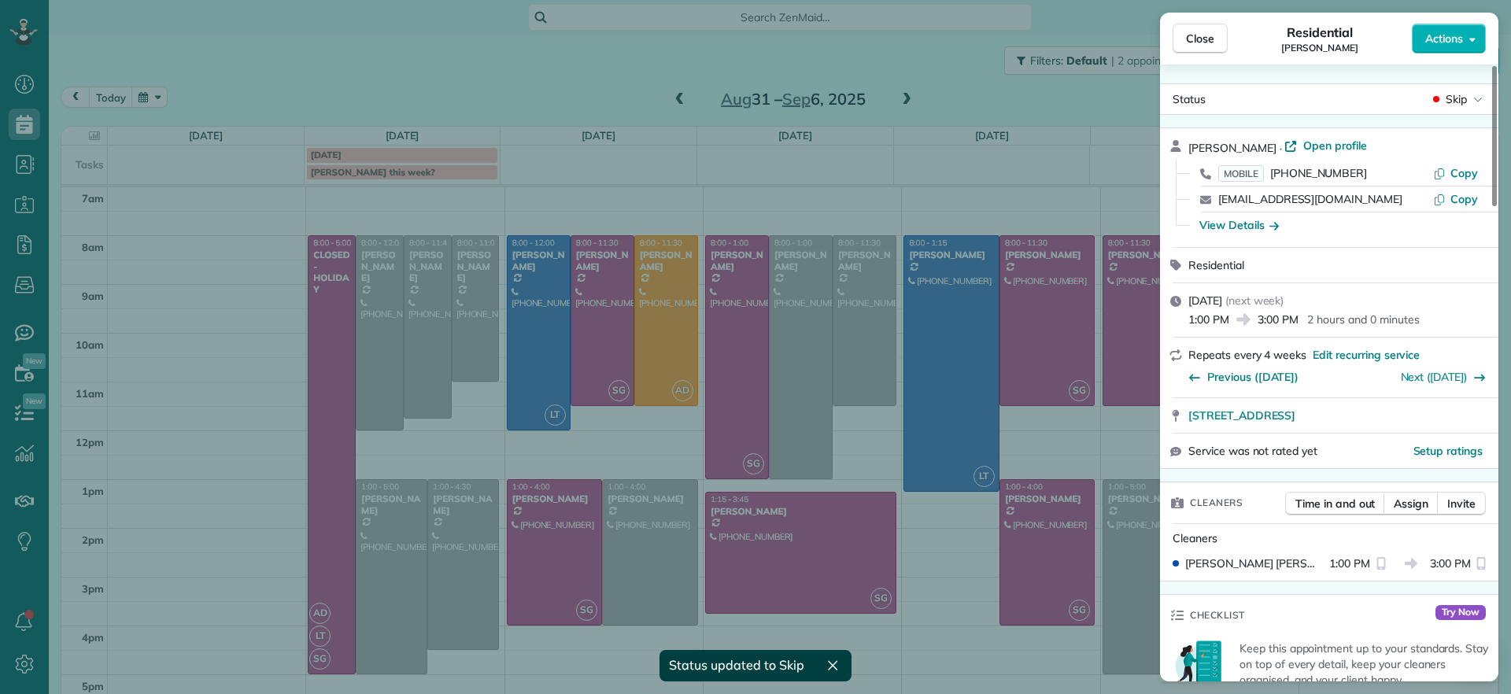
click at [1214, 38] on button "Close" at bounding box center [1199, 39] width 55 height 30
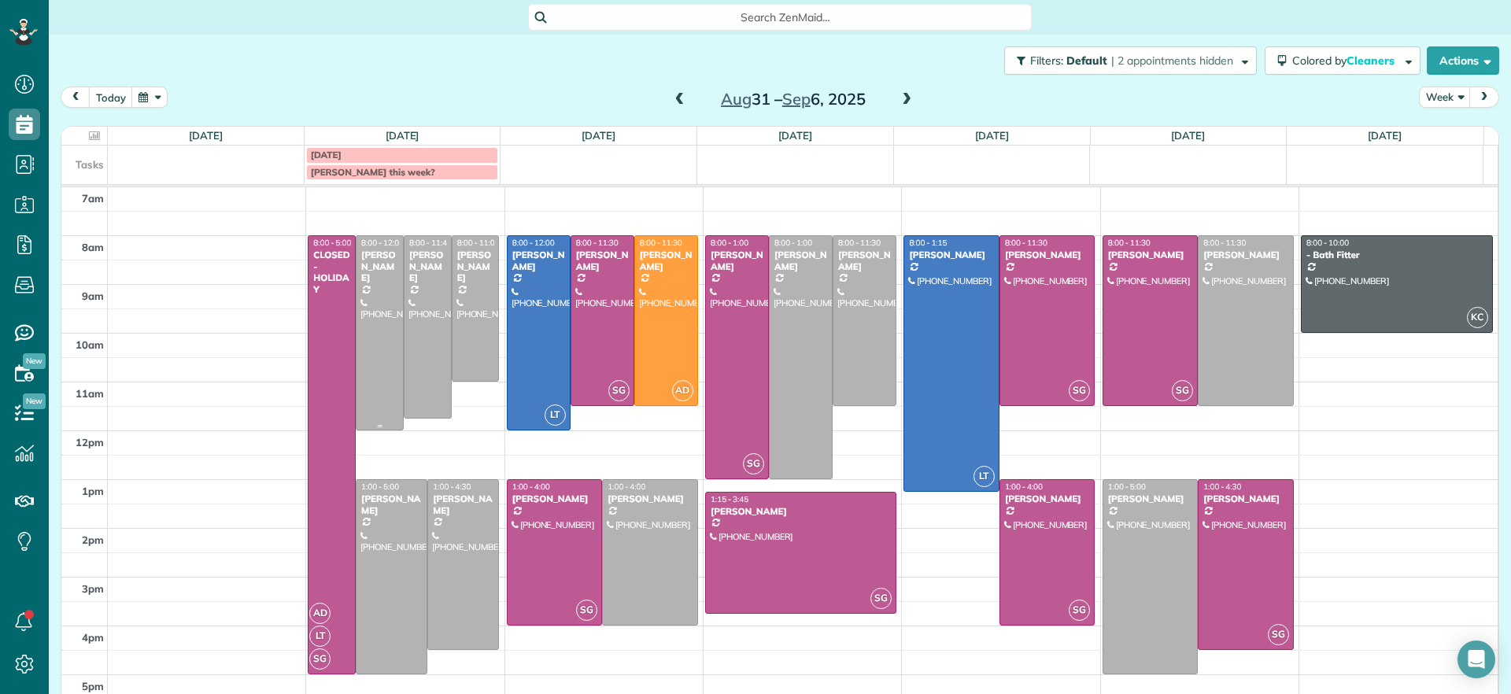
click at [356, 342] on div at bounding box center [379, 333] width 46 height 194
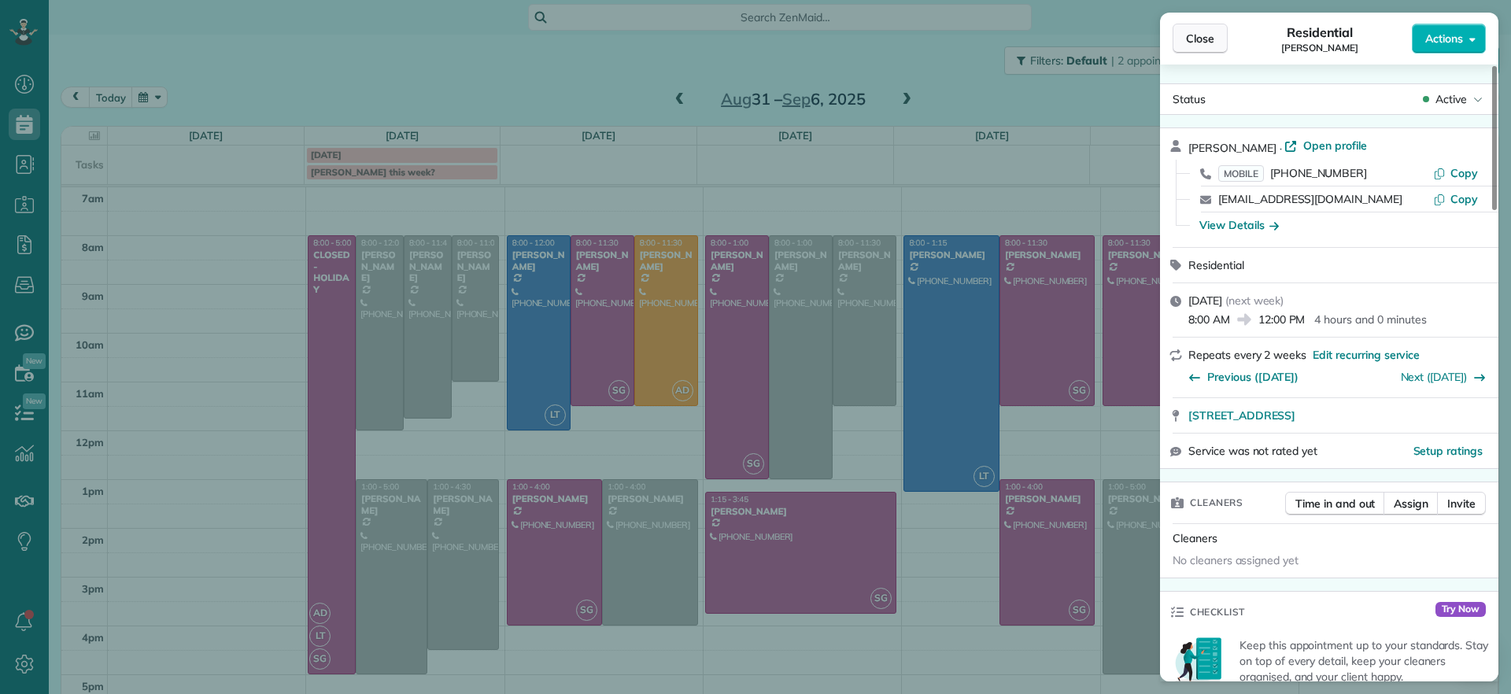
click at [1186, 34] on span "Close" at bounding box center [1200, 39] width 28 height 16
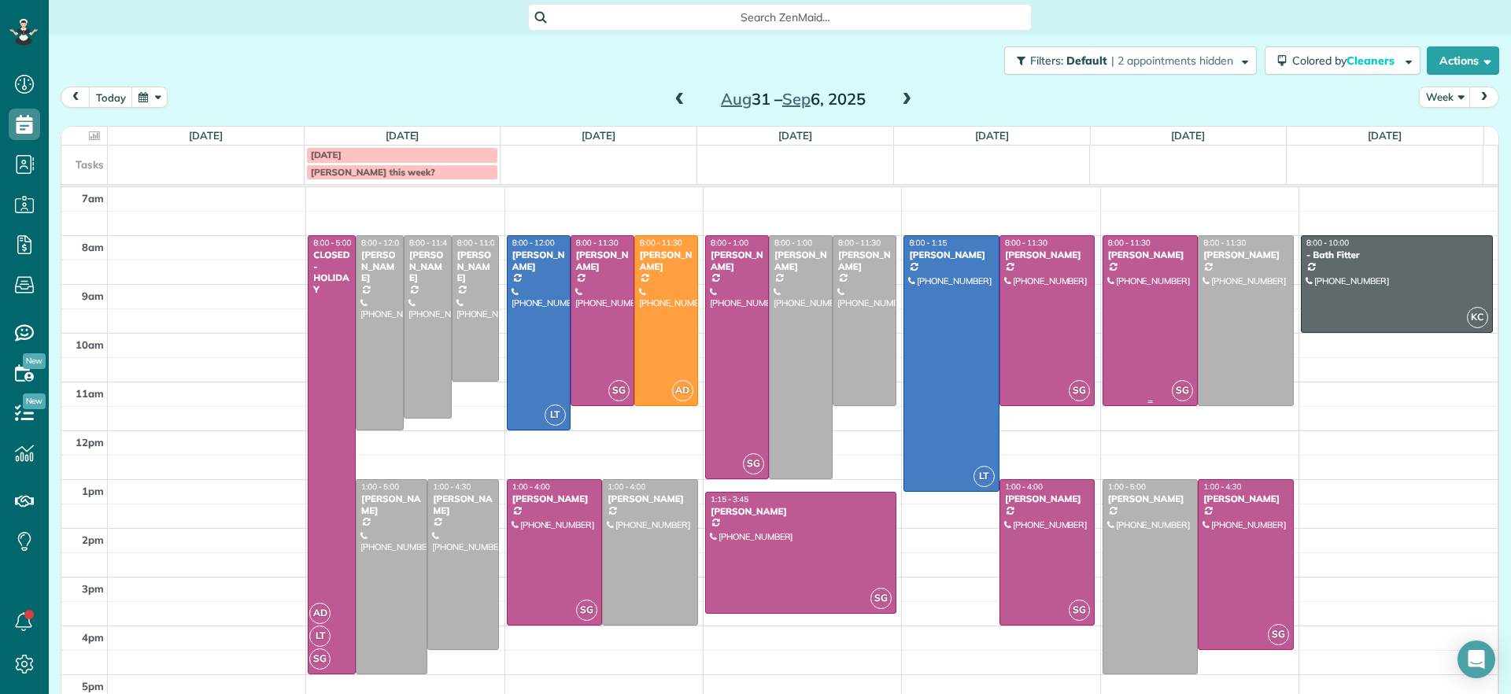
click at [1143, 316] on div at bounding box center [1150, 320] width 94 height 169
click at [0, 0] on div at bounding box center [0, 0] width 0 height 0
click at [575, 342] on div at bounding box center [602, 320] width 62 height 169
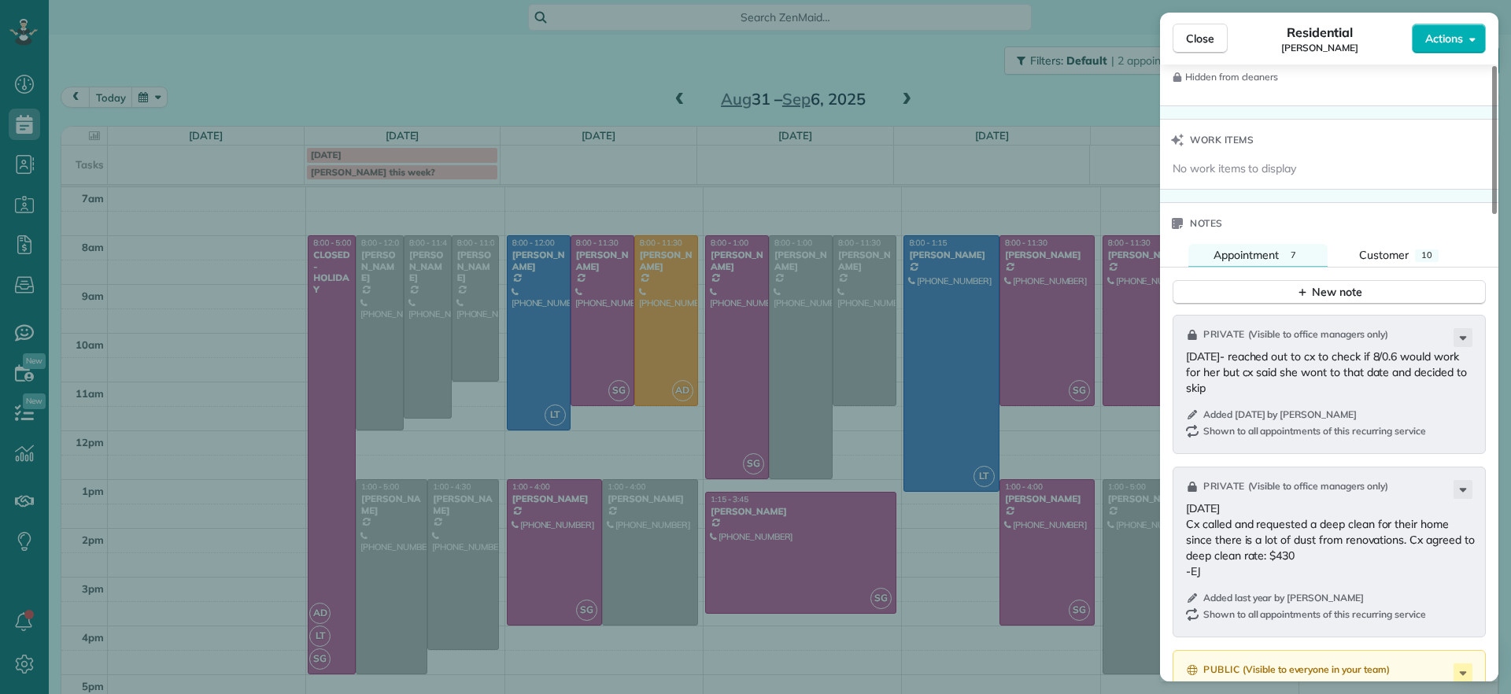
scroll to position [1254, 0]
click at [1242, 396] on p "[DATE]- reached out to cx to check if 8/0.6 would work for her but cx said she …" at bounding box center [1331, 374] width 290 height 47
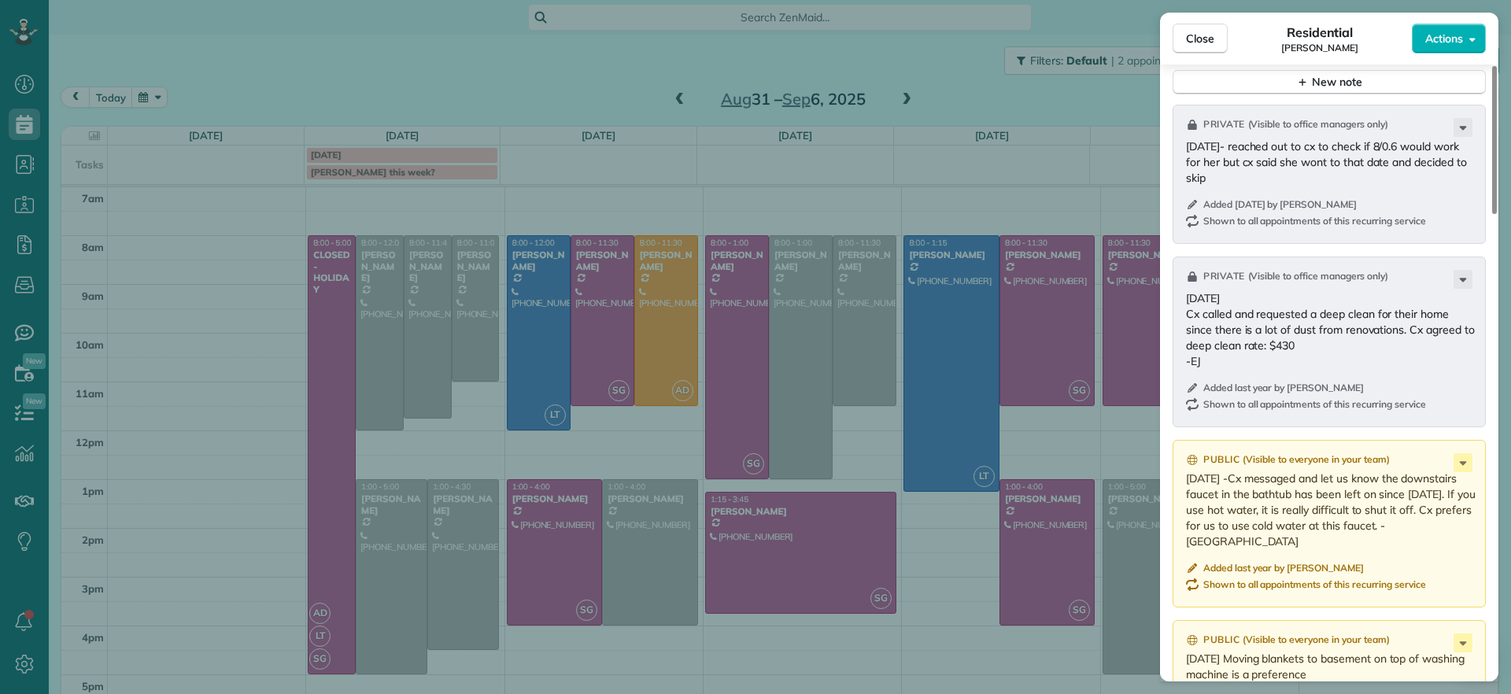
scroll to position [1382, 0]
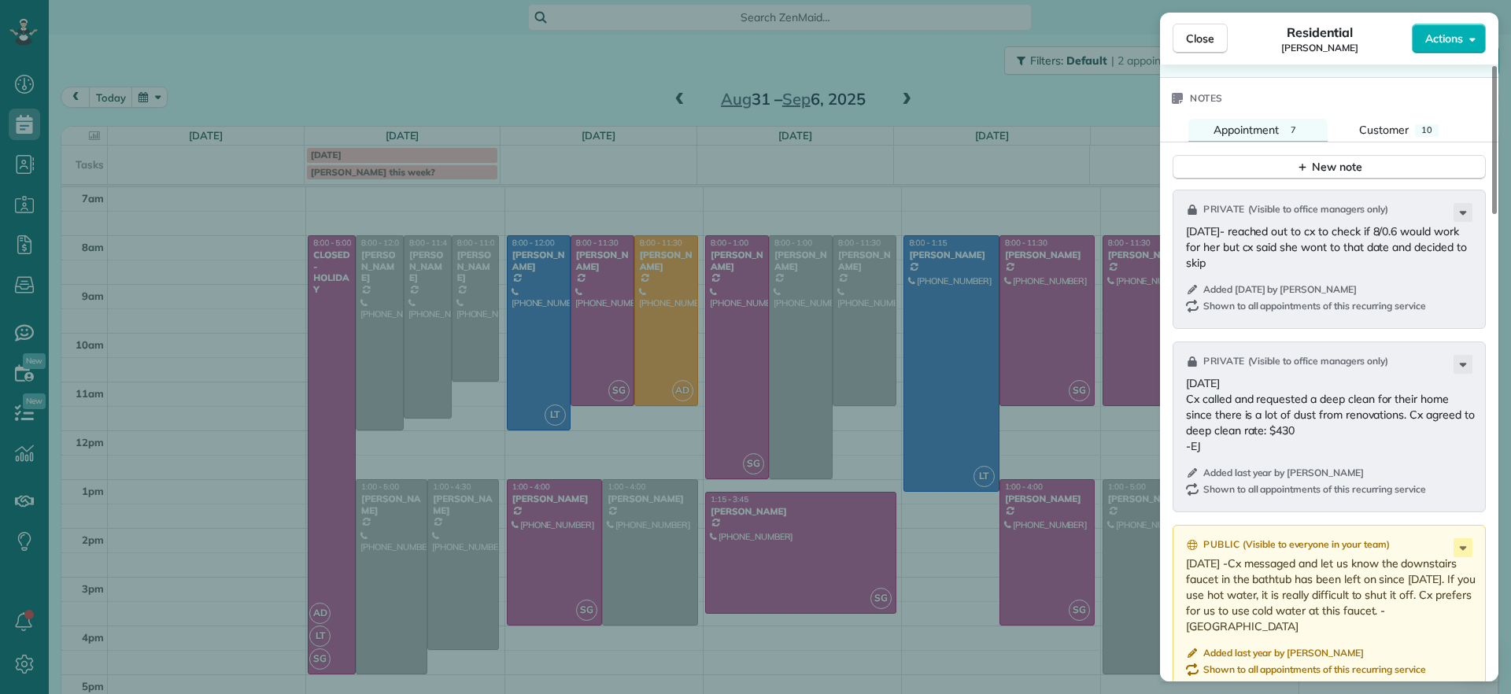
click at [1233, 264] on p "[DATE]- reached out to cx to check if 8/0.6 would work for her but cx said she …" at bounding box center [1331, 246] width 290 height 47
drag, startPoint x: 550, startPoint y: 426, endPoint x: 577, endPoint y: 553, distance: 130.2
click at [550, 426] on div "Close Residential [PERSON_NAME] Actions Status Active [PERSON_NAME] · Open prof…" at bounding box center [755, 347] width 1511 height 694
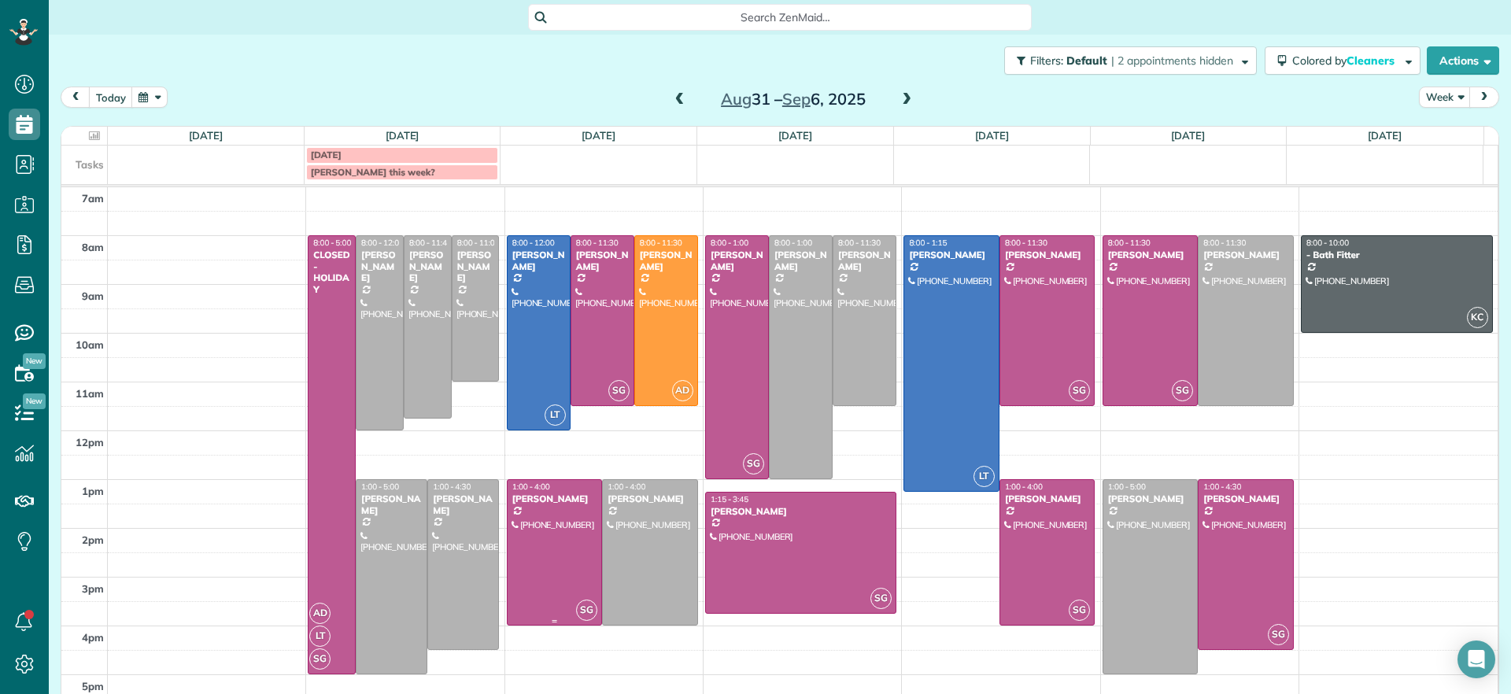
click at [562, 555] on div at bounding box center [554, 552] width 94 height 145
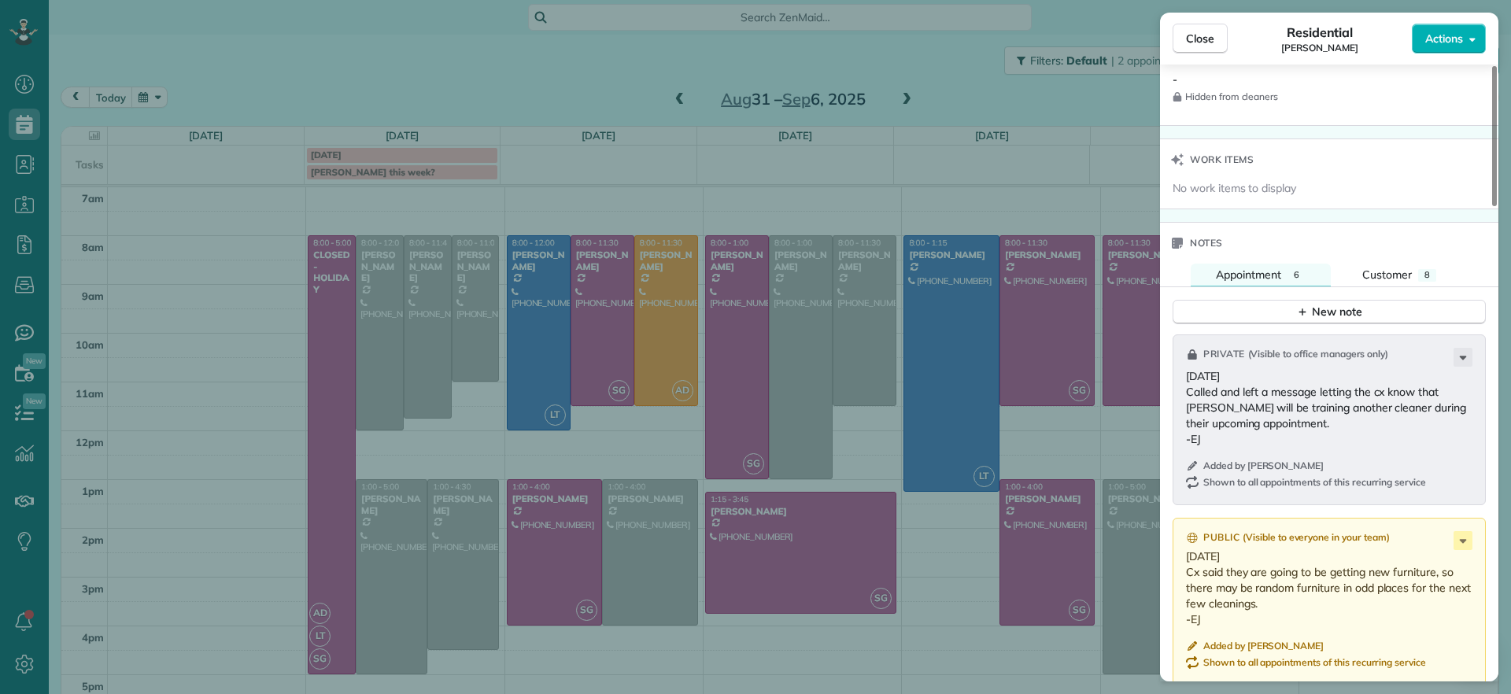
scroll to position [1241, 0]
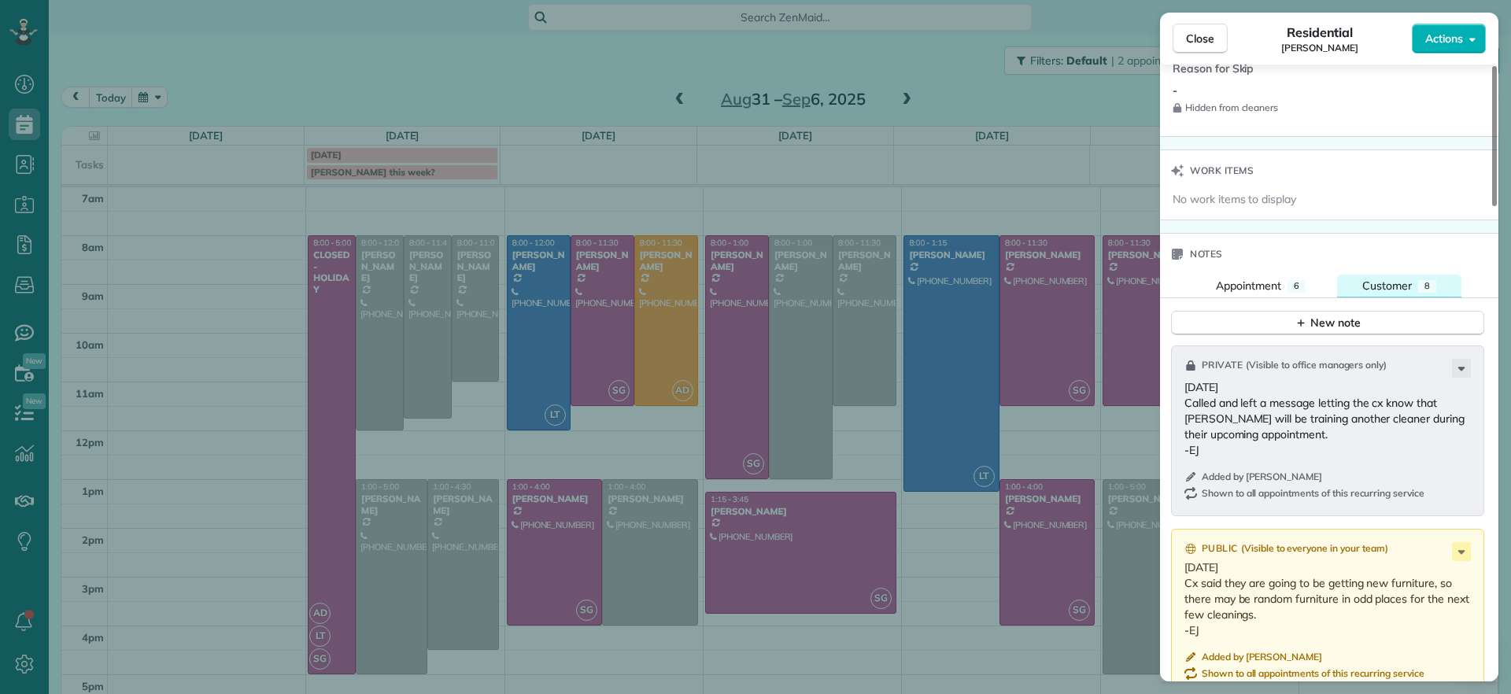
click at [1400, 279] on span "Customer" at bounding box center [1387, 286] width 50 height 14
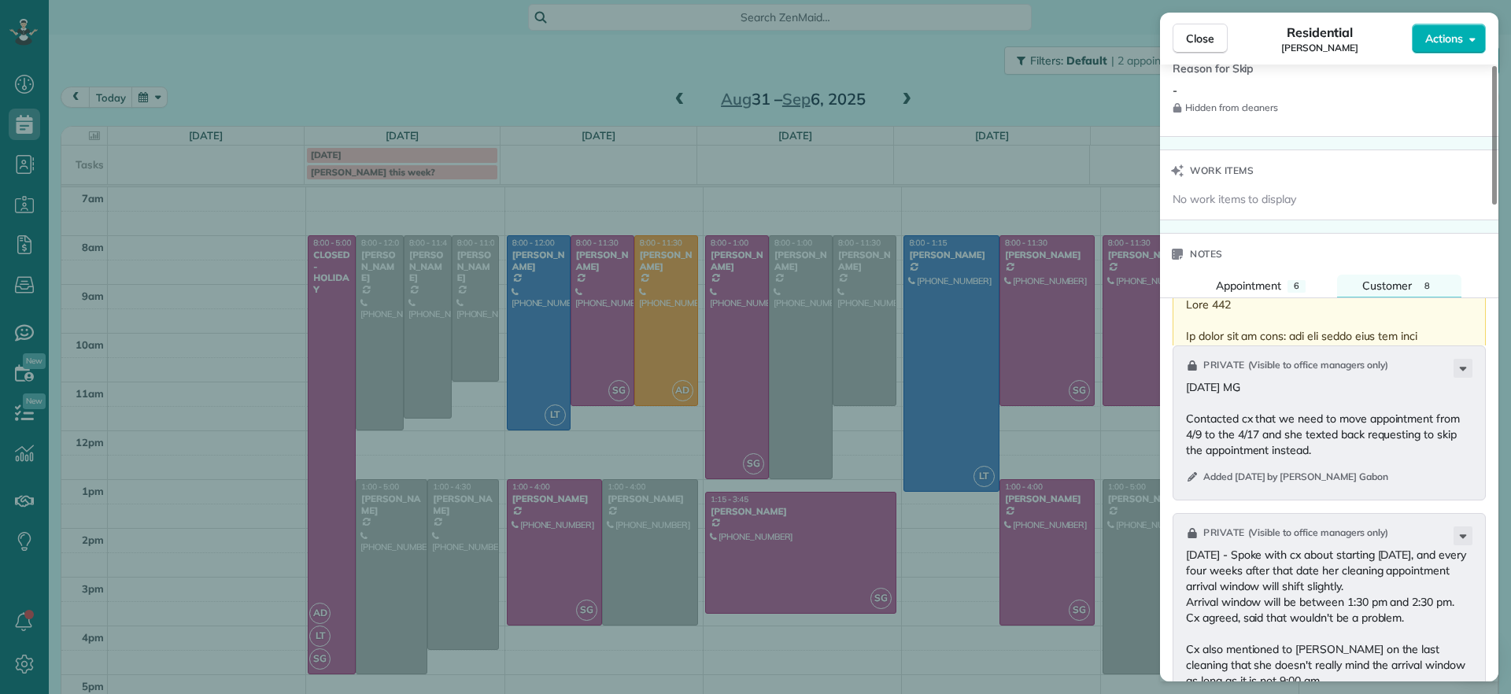
click at [1303, 305] on p at bounding box center [1331, 650] width 290 height 708
click at [1259, 275] on button "Appointment 6" at bounding box center [1260, 286] width 140 height 23
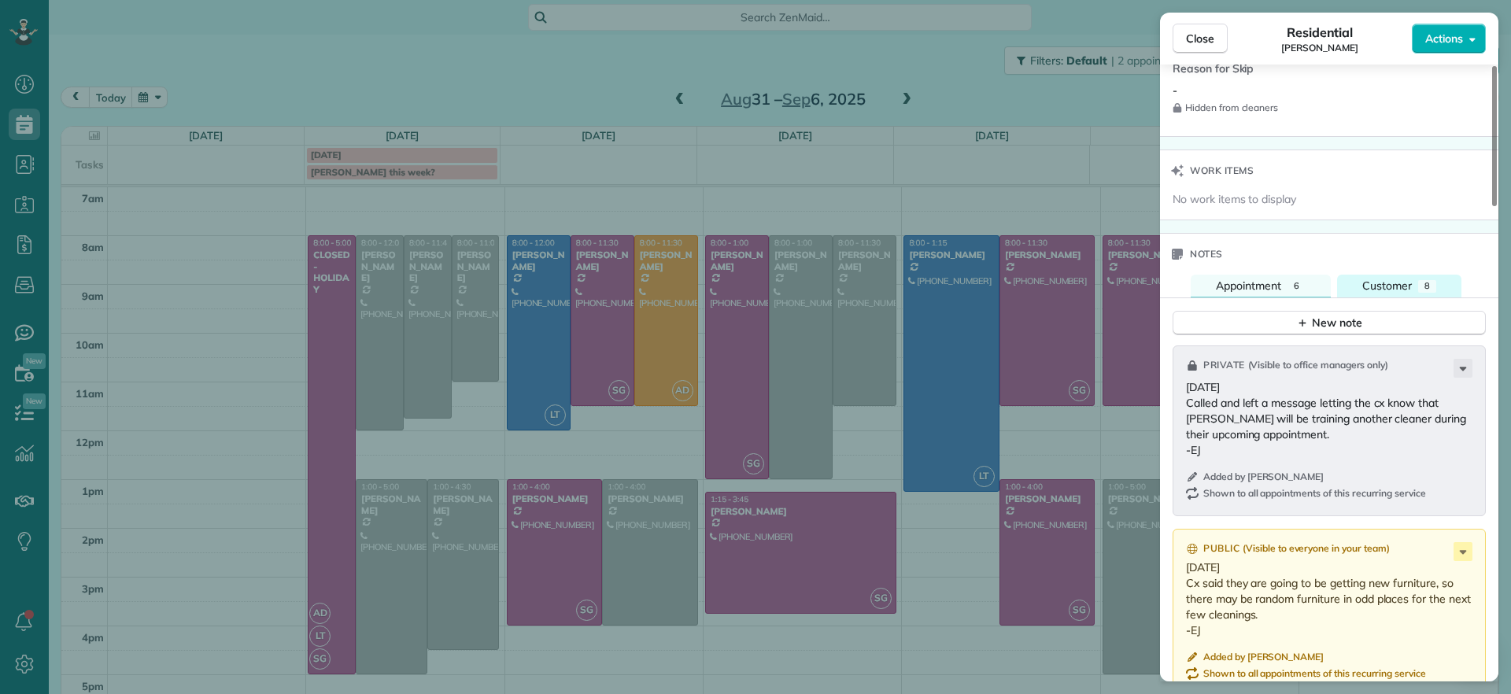
click at [1396, 293] on button "Customer 8" at bounding box center [1399, 286] width 124 height 23
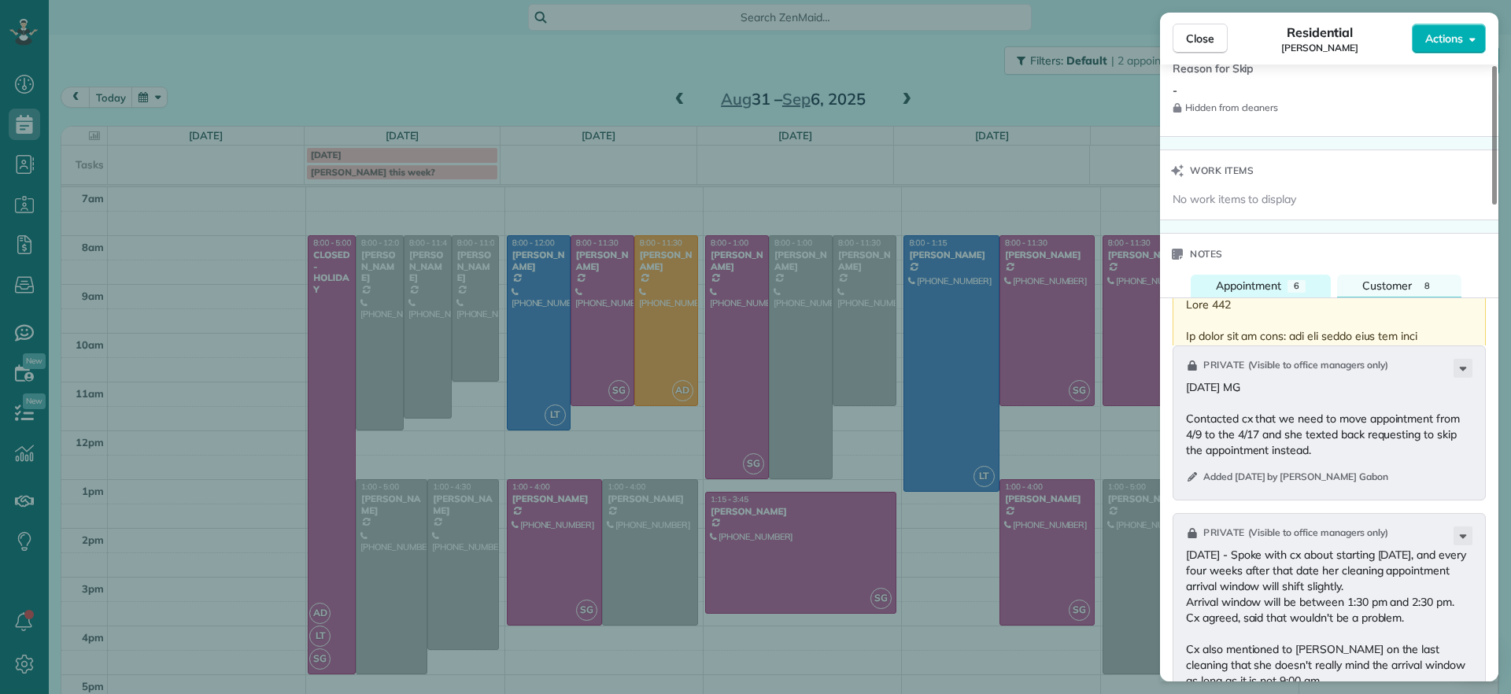
click at [1261, 286] on span "Appointment" at bounding box center [1248, 286] width 65 height 14
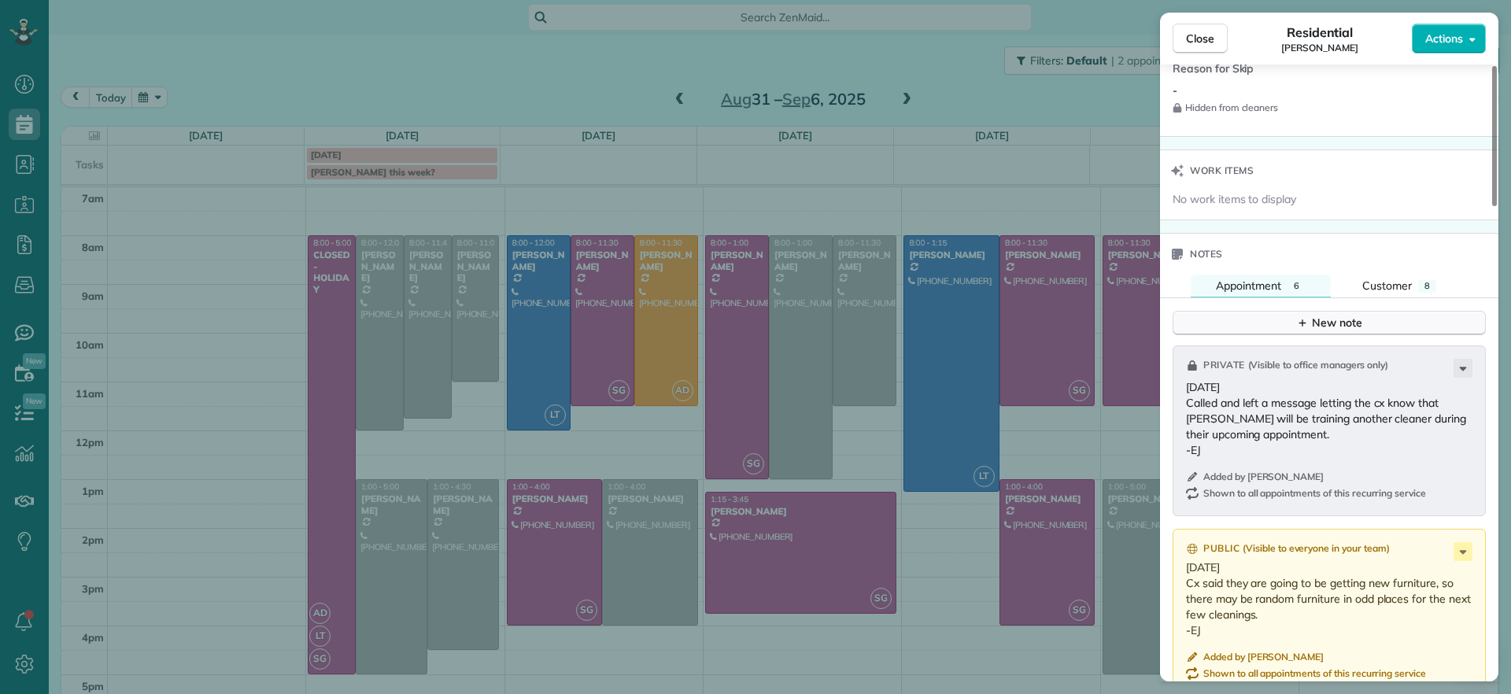
click at [1312, 330] on div "New note" at bounding box center [1329, 323] width 66 height 17
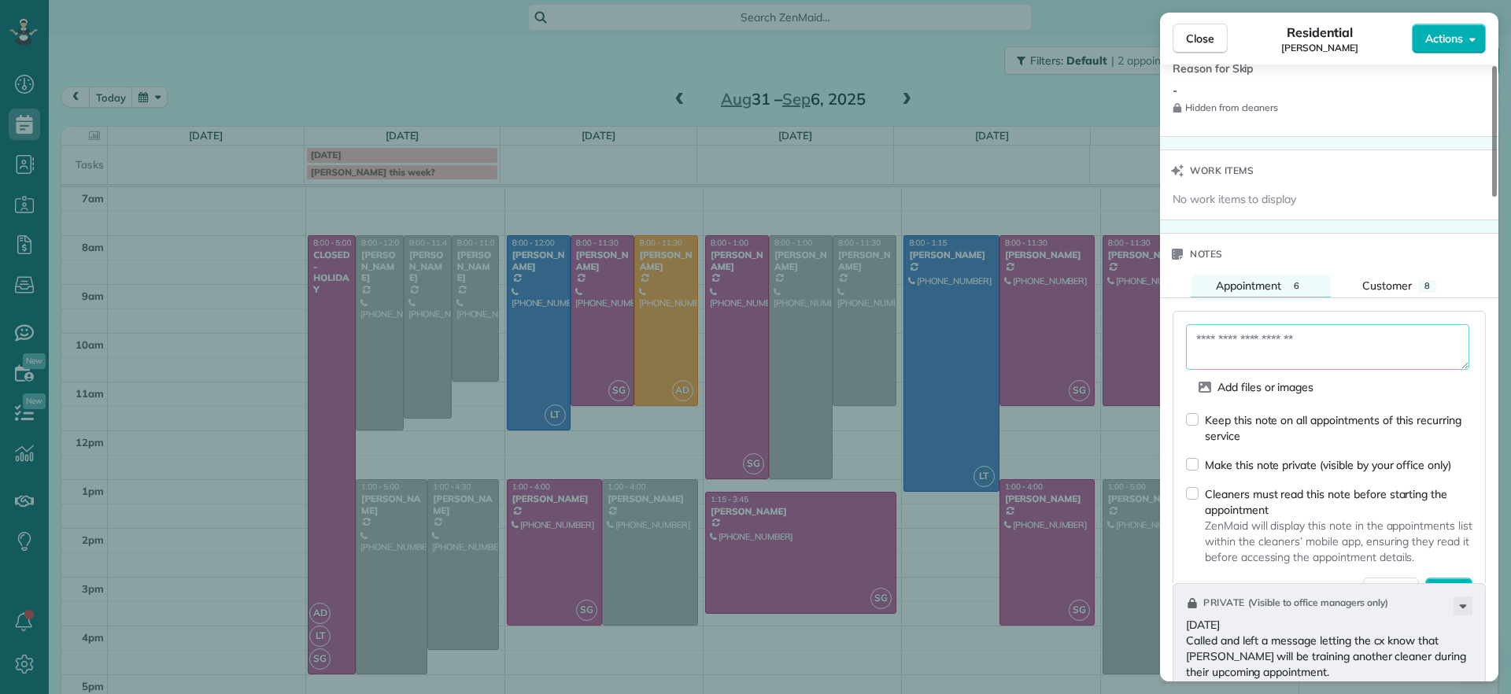
click at [1277, 360] on textarea at bounding box center [1327, 347] width 283 height 46
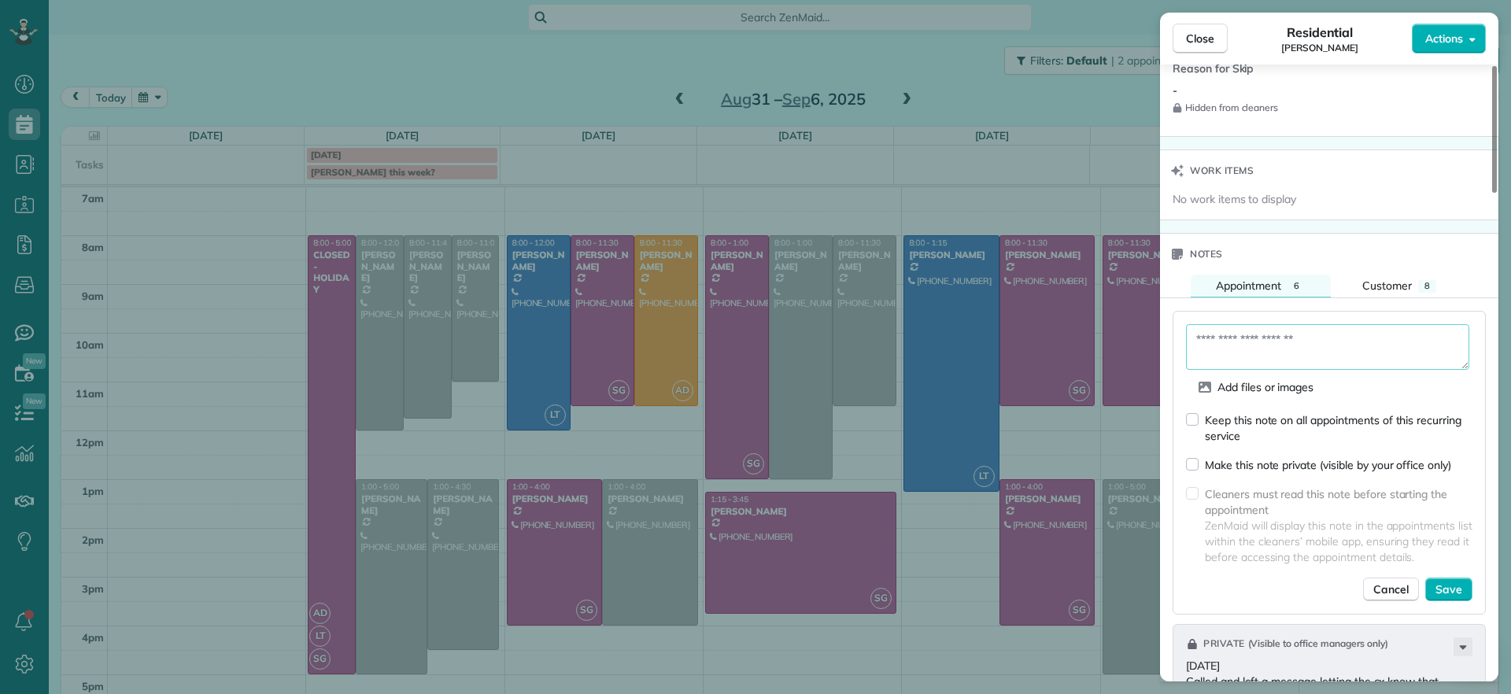
click at [1263, 330] on textarea at bounding box center [1327, 347] width 283 height 46
type textarea "****"
click at [1190, 45] on span "Close" at bounding box center [1200, 39] width 28 height 16
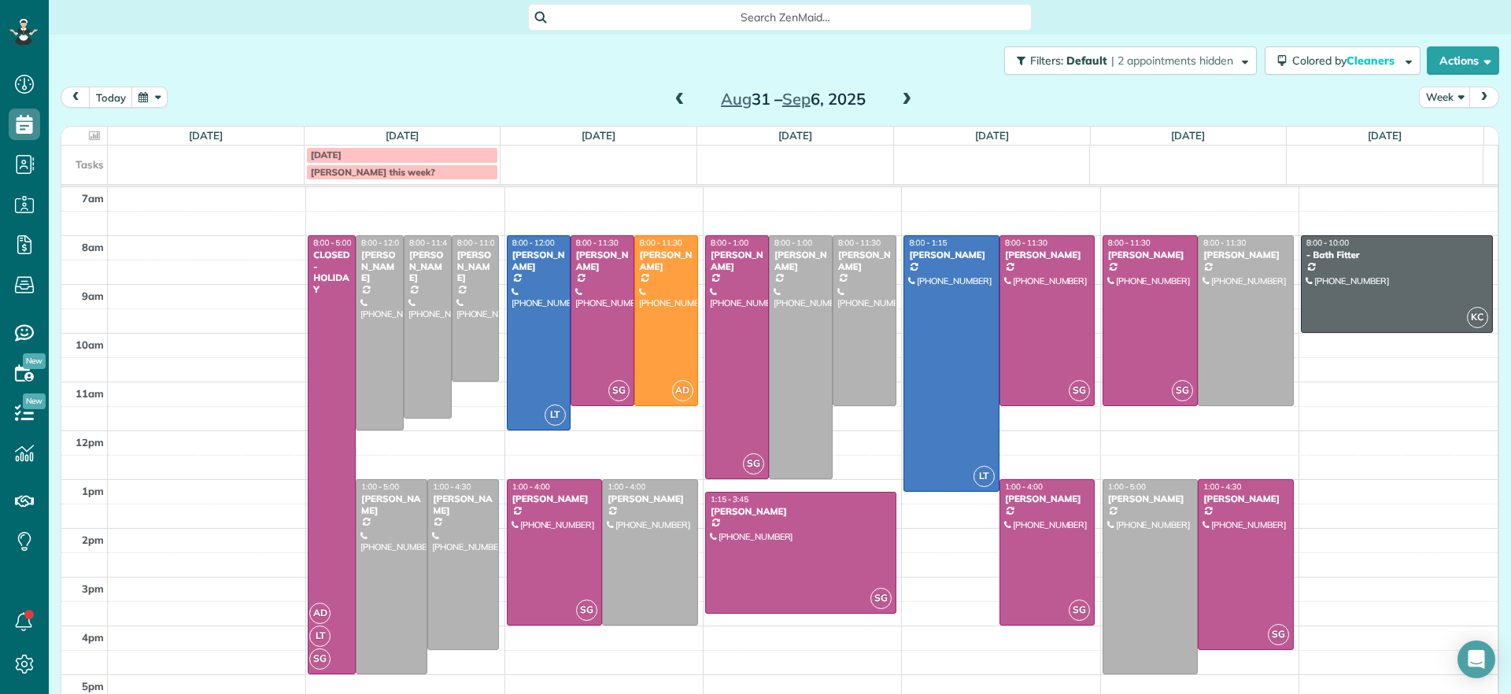
click at [450, 179] on link "[PERSON_NAME] this week?" at bounding box center [402, 172] width 193 height 16
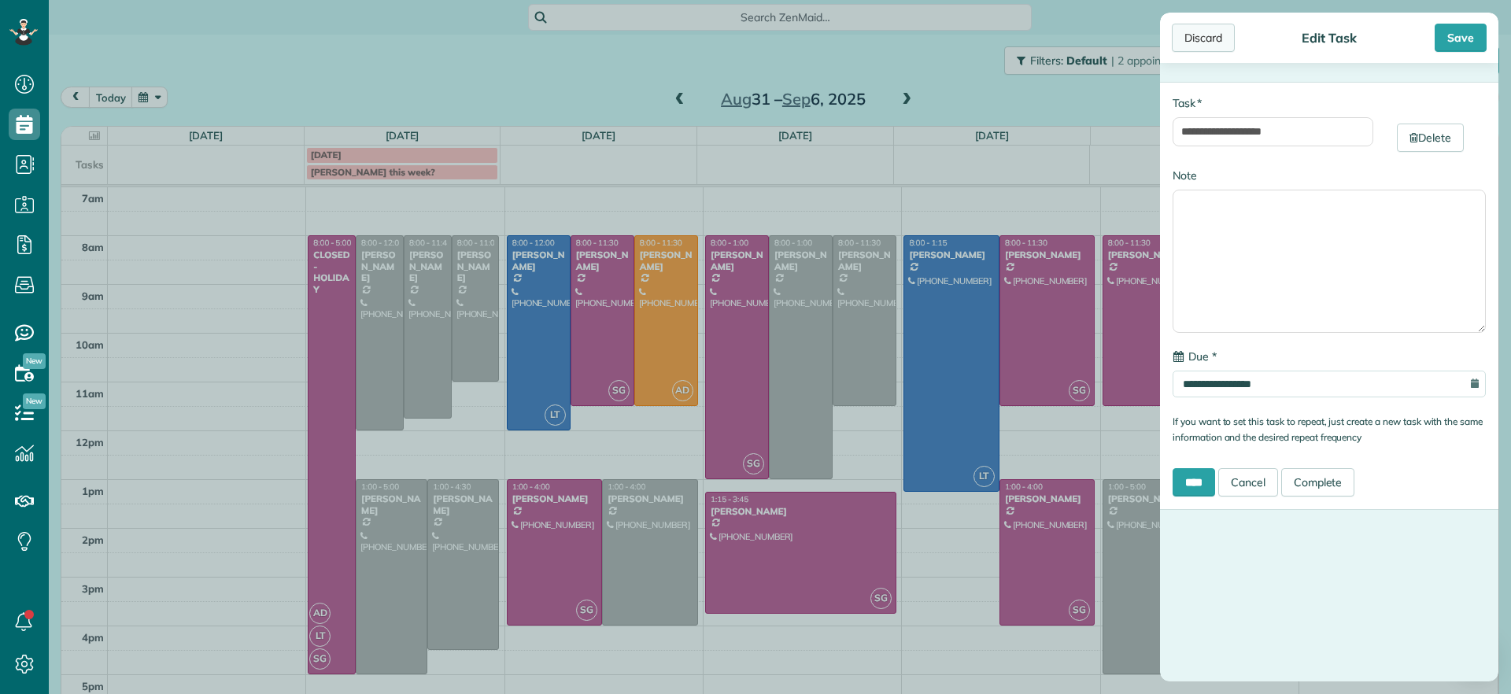
click at [1205, 28] on div "Discard" at bounding box center [1203, 38] width 63 height 28
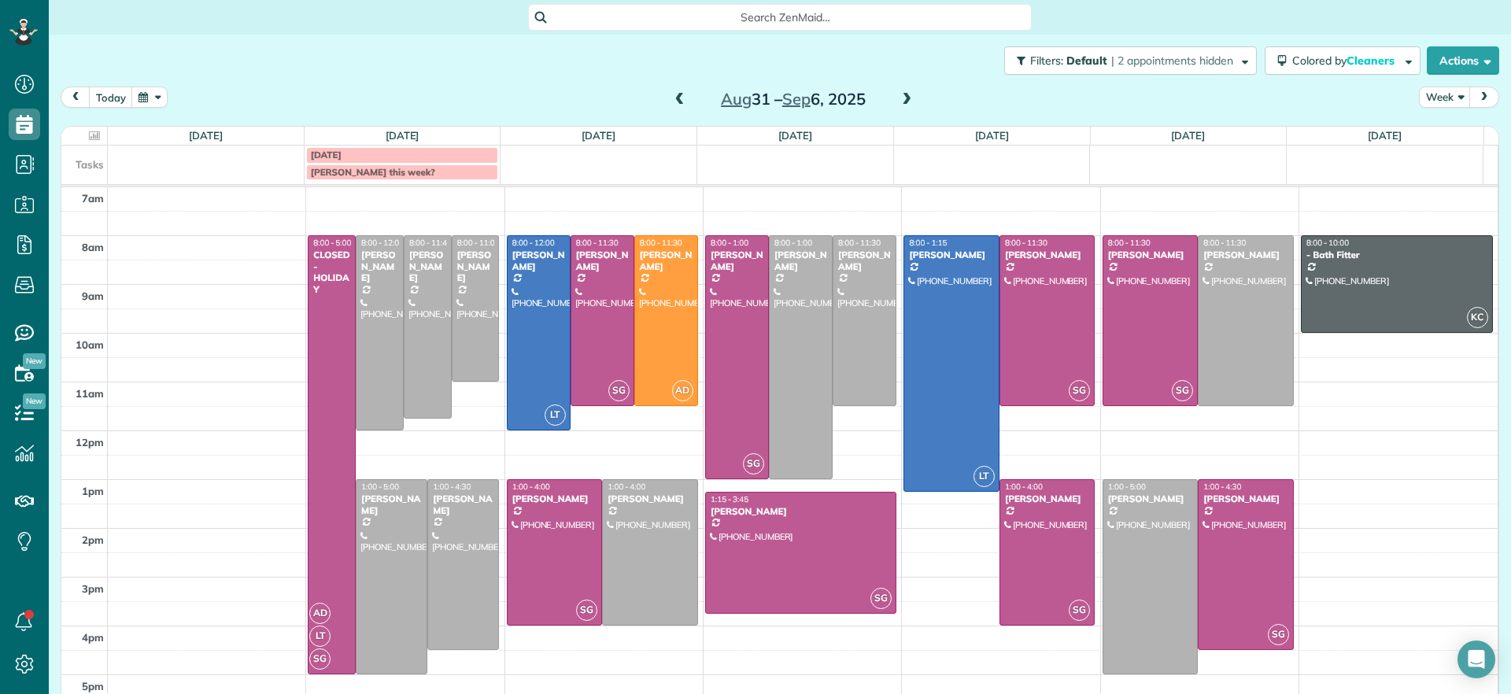
click at [574, 169] on td at bounding box center [598, 163] width 197 height 35
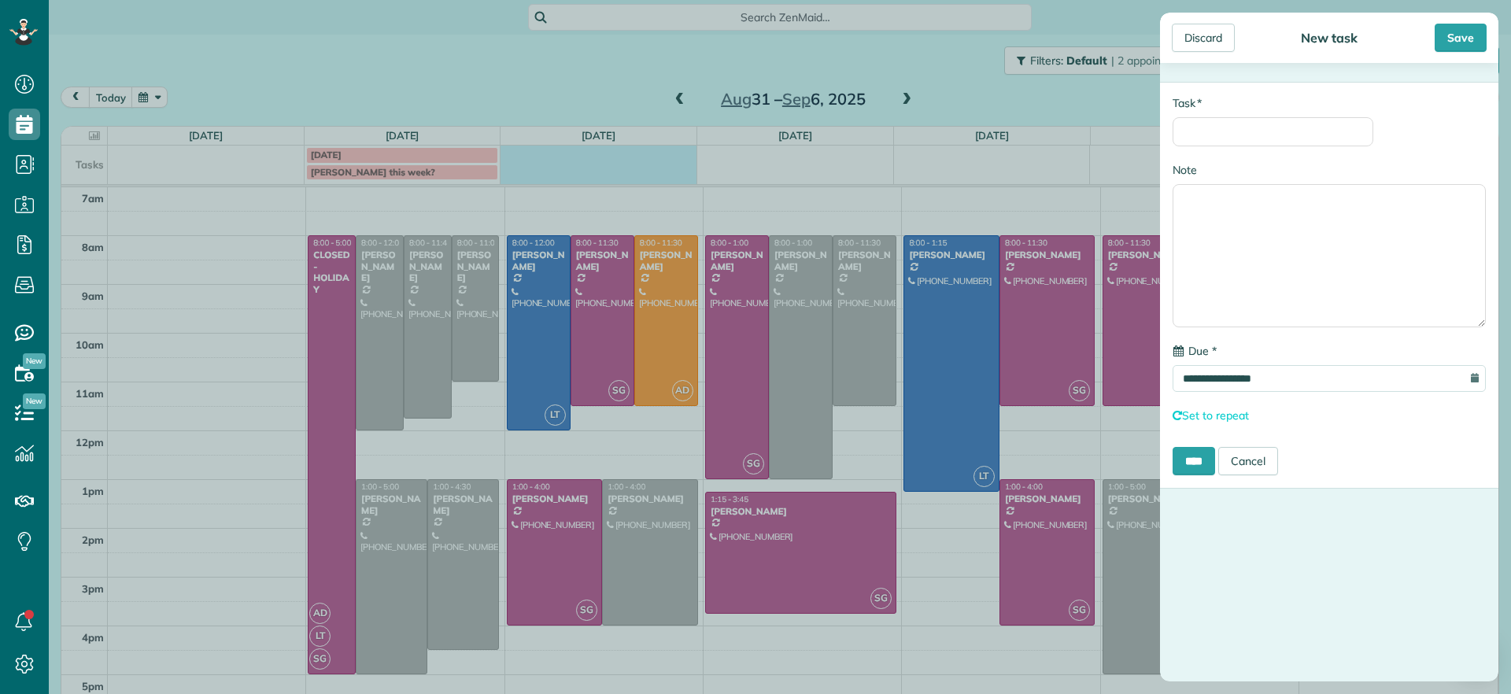
click at [559, 183] on div "**********" at bounding box center [755, 347] width 1511 height 694
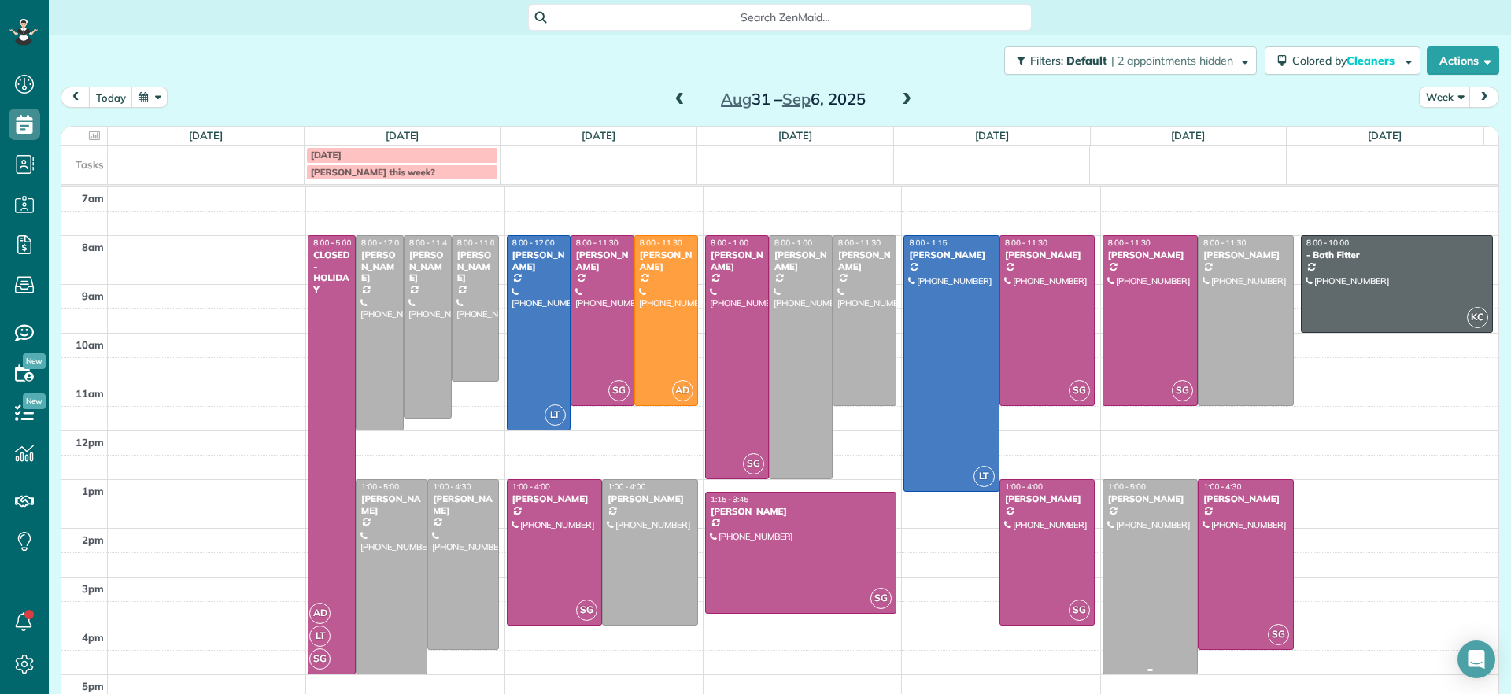
drag, startPoint x: 1146, startPoint y: 570, endPoint x: 1135, endPoint y: 577, distance: 13.8
click at [1134, 577] on div at bounding box center [1150, 577] width 94 height 194
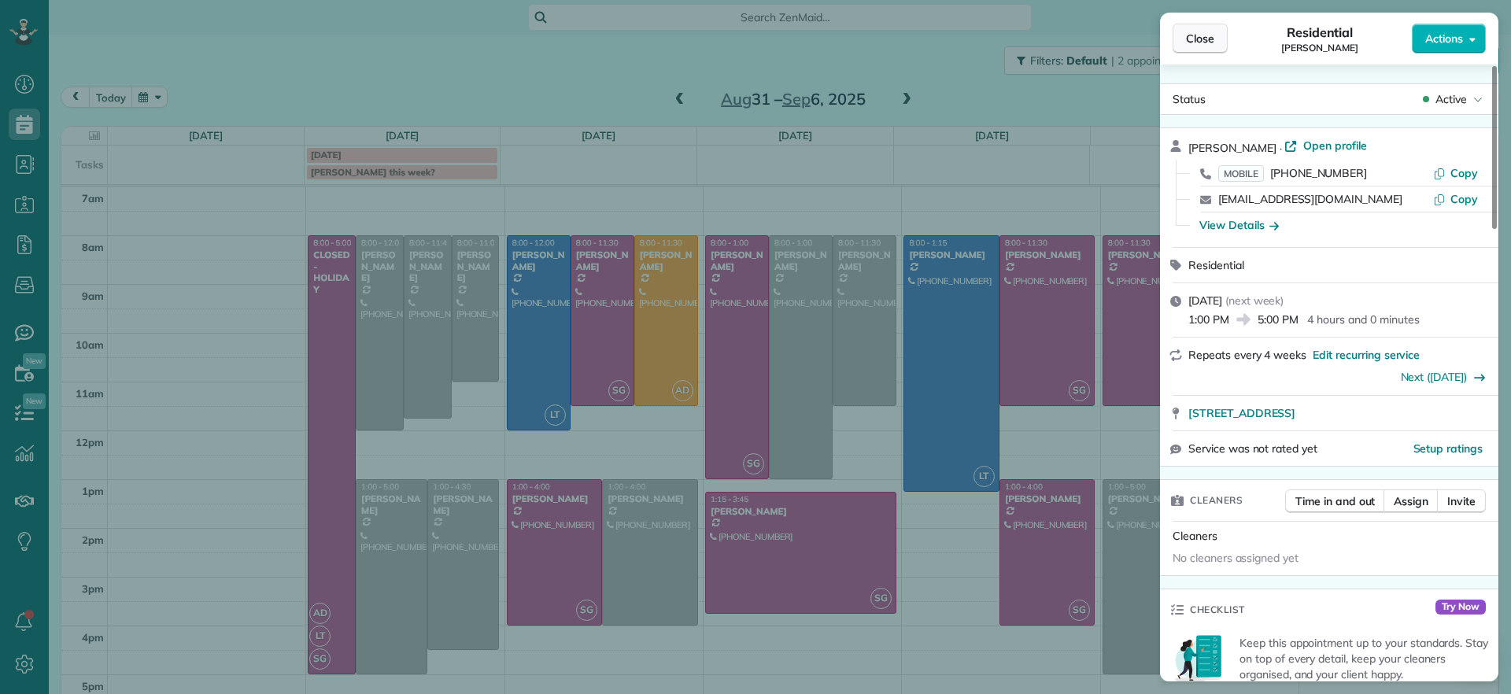
click at [1213, 46] on span "Close" at bounding box center [1200, 39] width 28 height 16
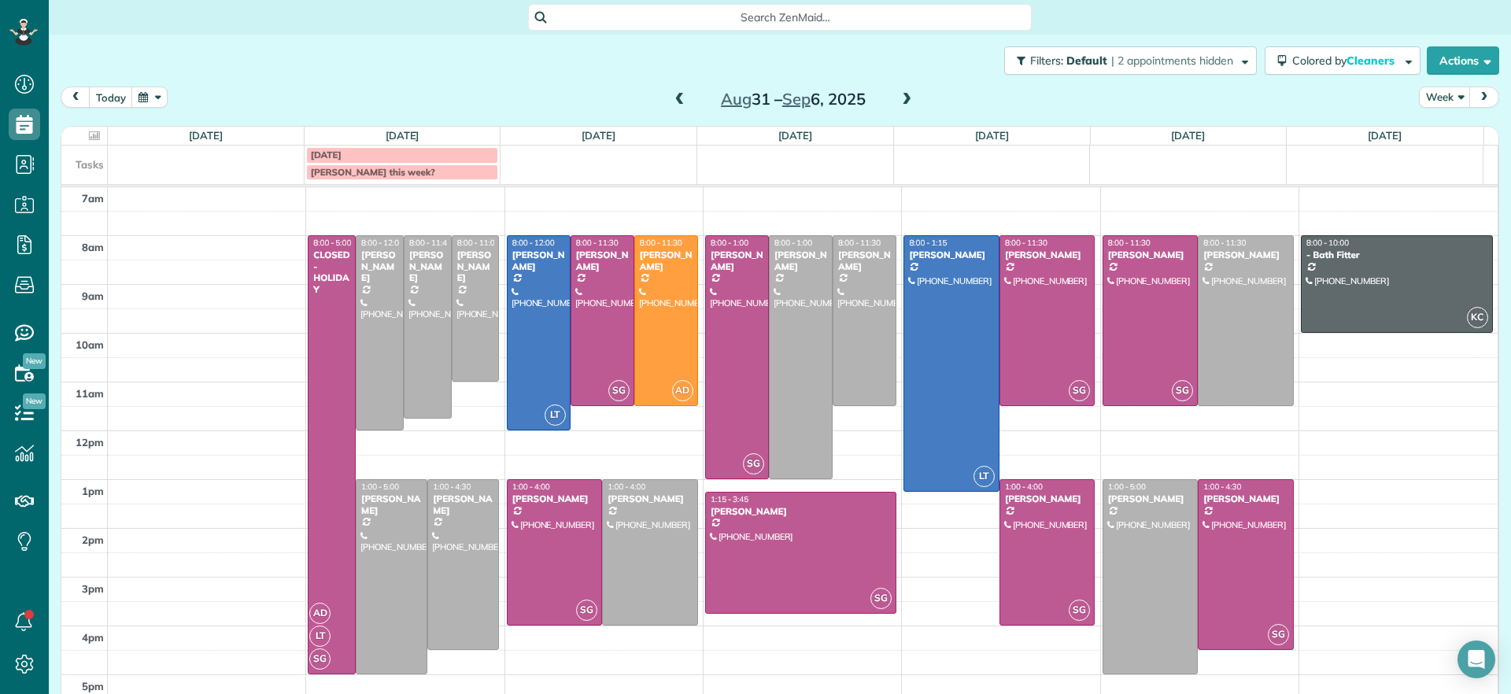
click at [548, 77] on div "Filters: Default | 2 appointments hidden Colored by Cleaners Color by Cleaner C…" at bounding box center [780, 61] width 1462 height 52
click at [673, 105] on span at bounding box center [679, 100] width 17 height 14
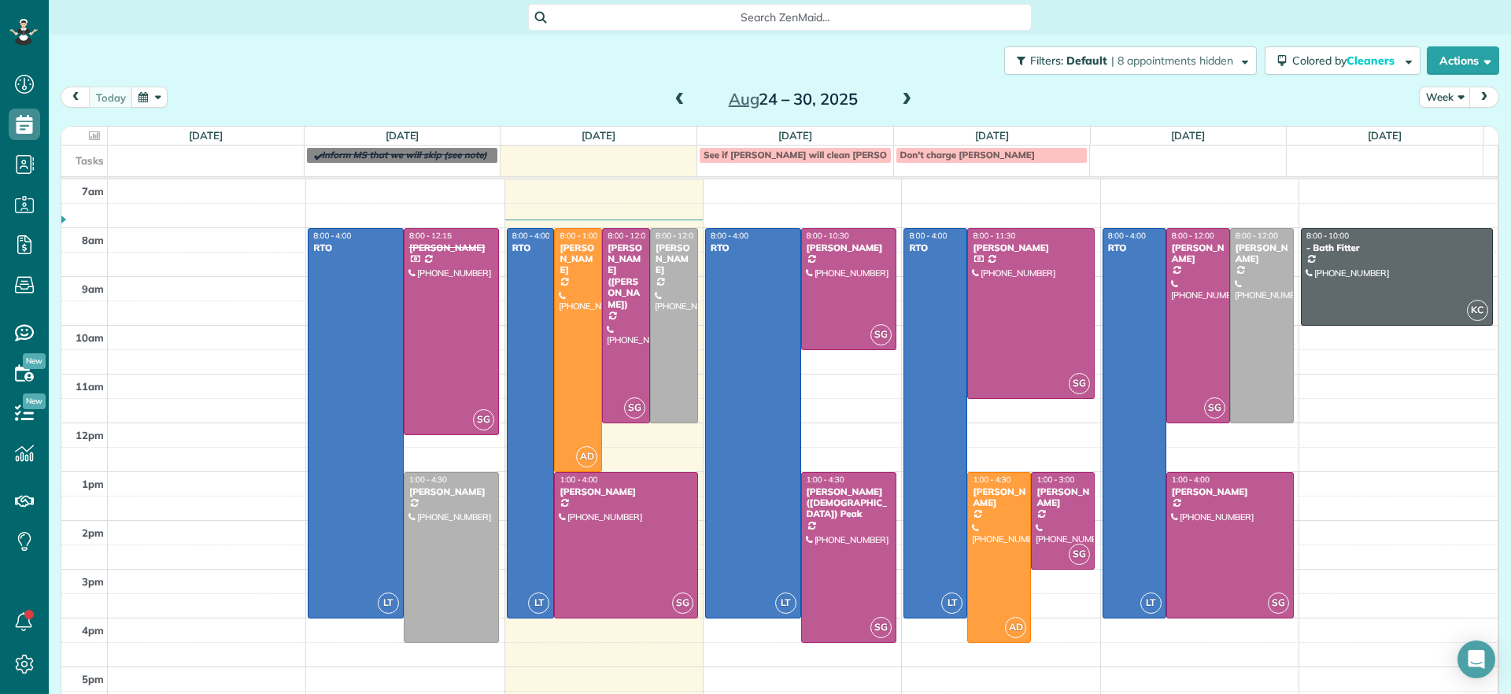
click at [898, 101] on span at bounding box center [906, 100] width 17 height 14
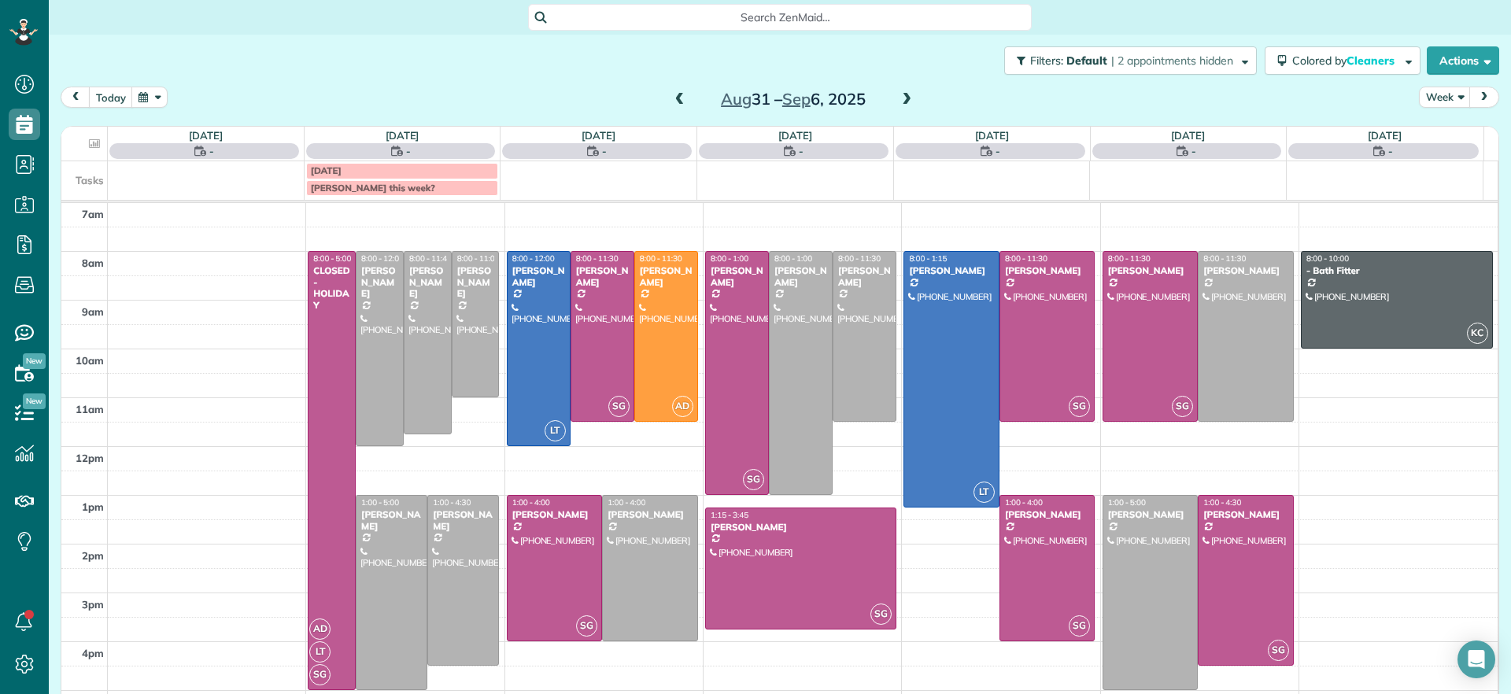
click at [671, 100] on span at bounding box center [679, 100] width 17 height 14
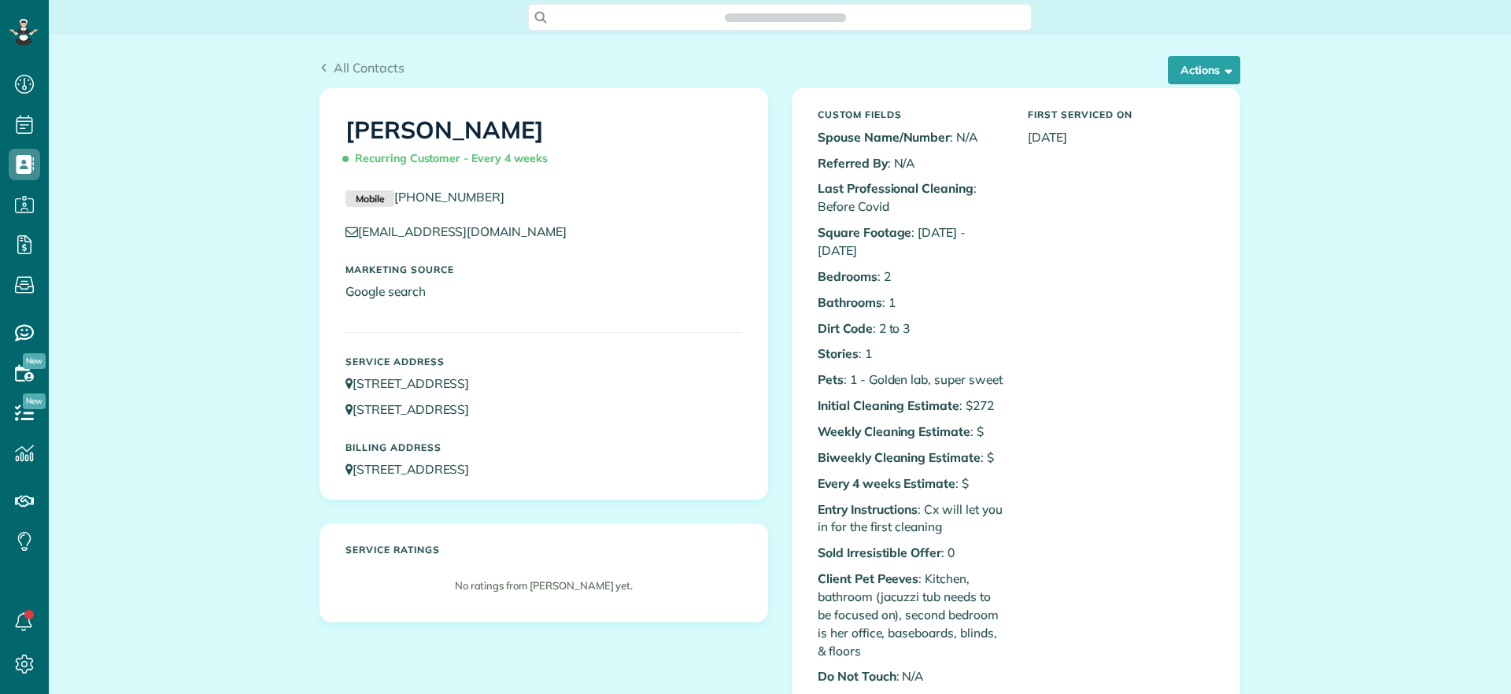
scroll to position [7, 7]
click at [1200, 79] on button "Actions" at bounding box center [1204, 70] width 72 height 28
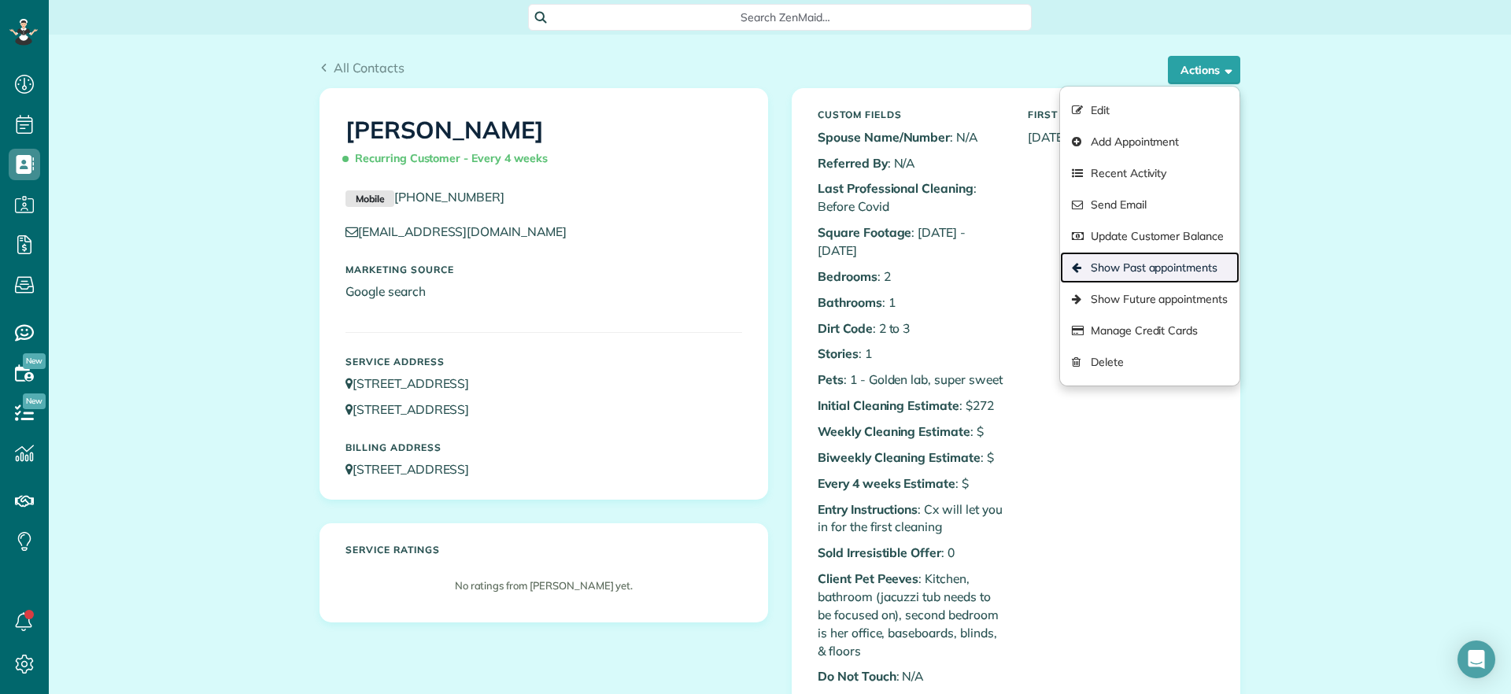
click at [1158, 260] on link "Show Past appointments" at bounding box center [1149, 267] width 179 height 31
